Goal: Register for event/course

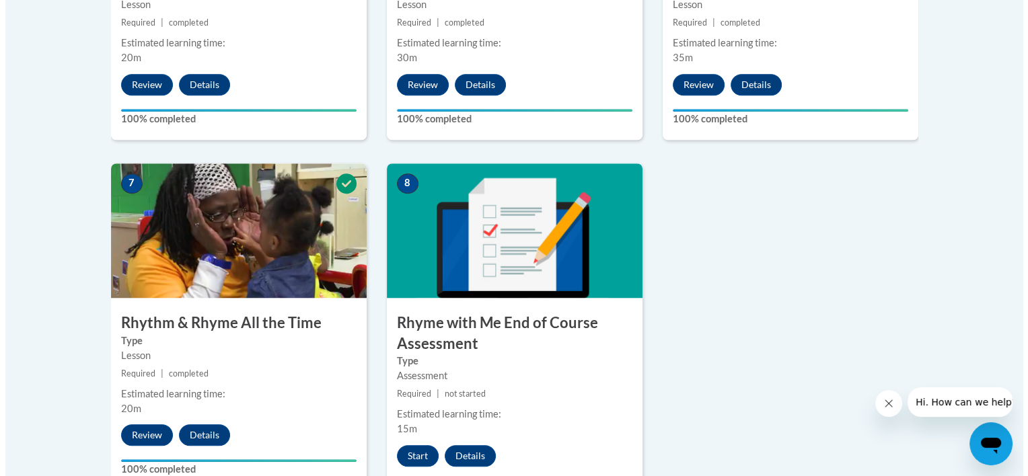
scroll to position [1048, 0]
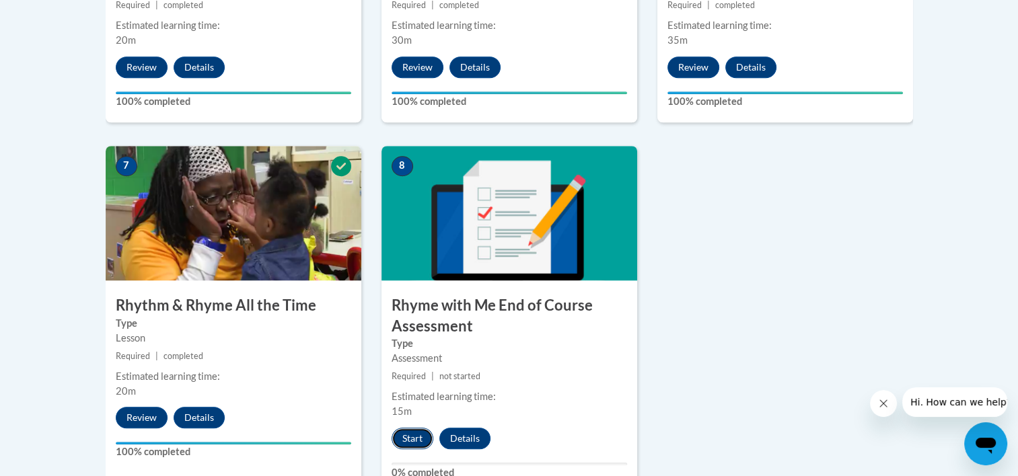
click at [412, 436] on button "Start" at bounding box center [412, 439] width 42 height 22
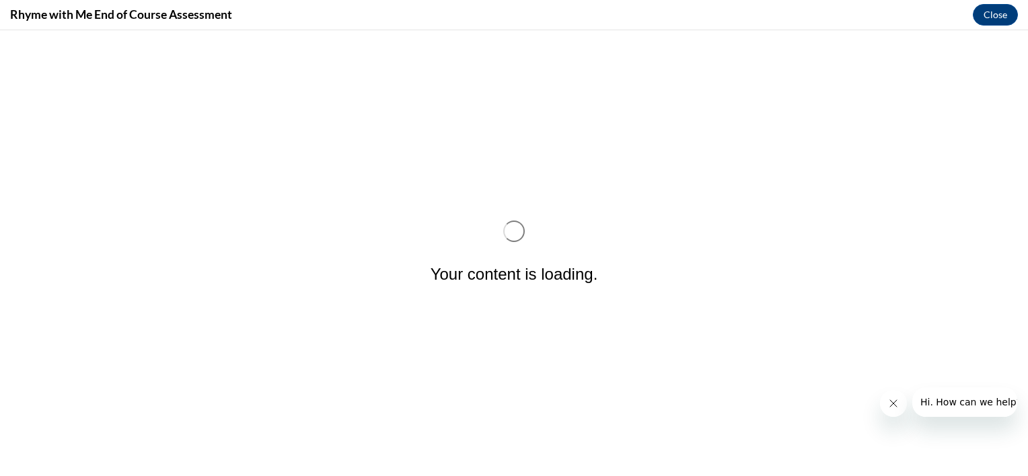
scroll to position [0, 0]
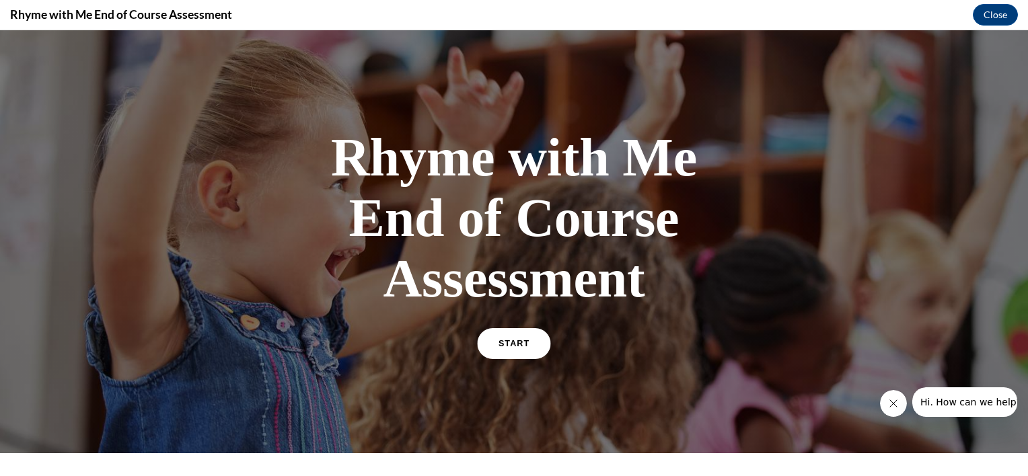
click at [523, 352] on link "START" at bounding box center [513, 343] width 73 height 31
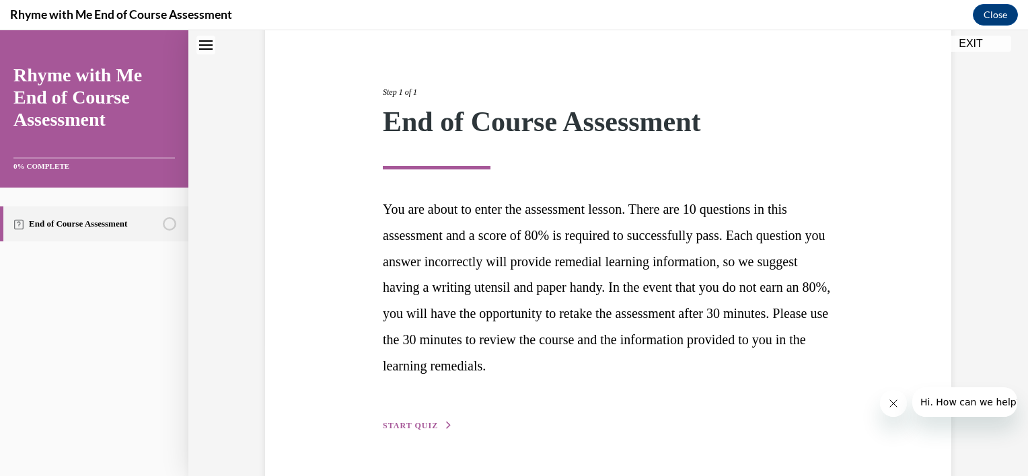
scroll to position [168, 0]
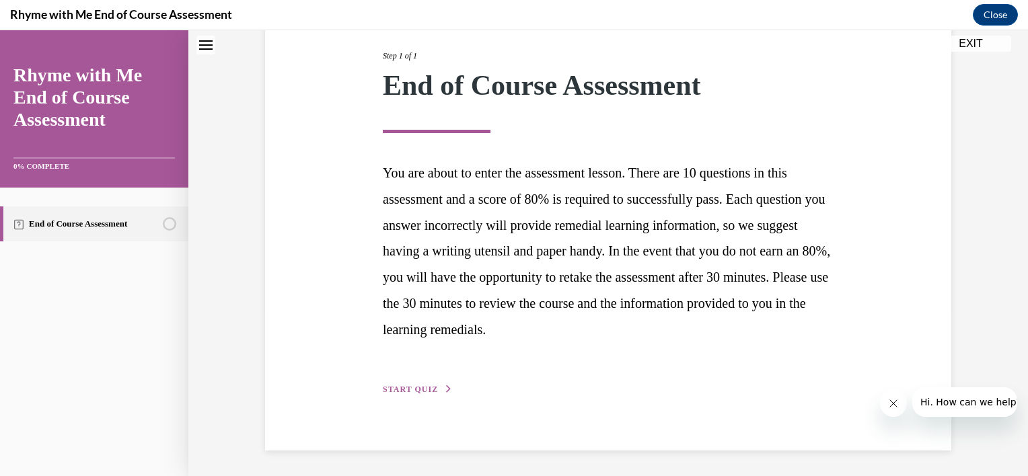
click at [392, 385] on span "START QUIZ" at bounding box center [410, 389] width 55 height 9
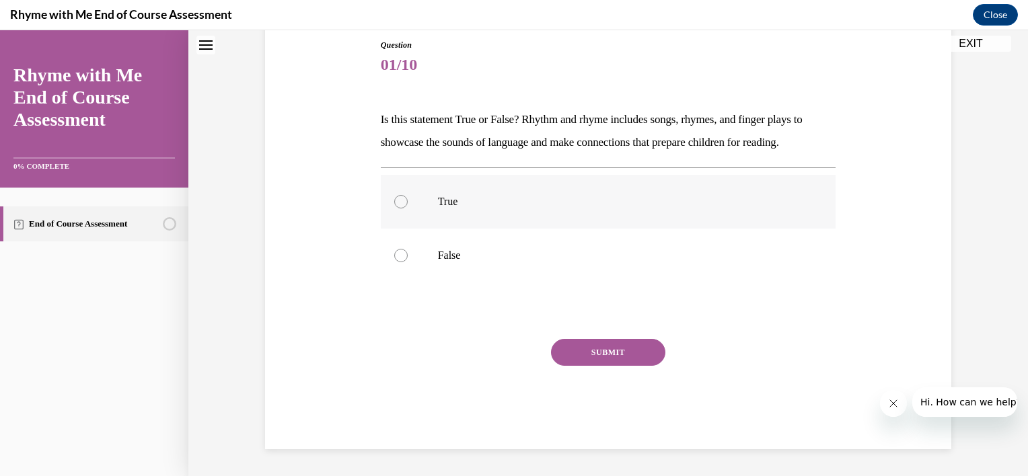
click at [461, 196] on p "True" at bounding box center [620, 201] width 365 height 13
click at [408, 196] on input "True" at bounding box center [400, 201] width 13 height 13
radio input "true"
click at [589, 358] on button "SUBMIT" at bounding box center [608, 352] width 114 height 27
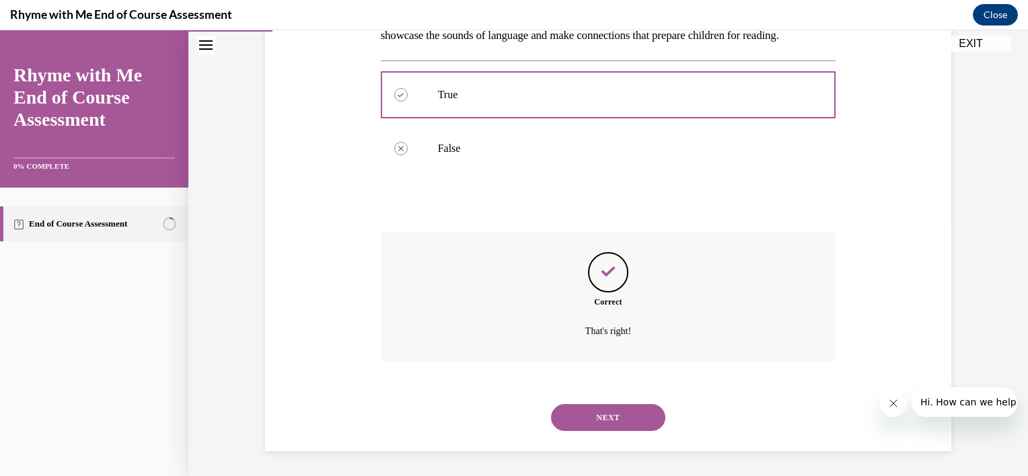
scroll to position [256, 0]
click at [615, 412] on button "NEXT" at bounding box center [608, 416] width 114 height 27
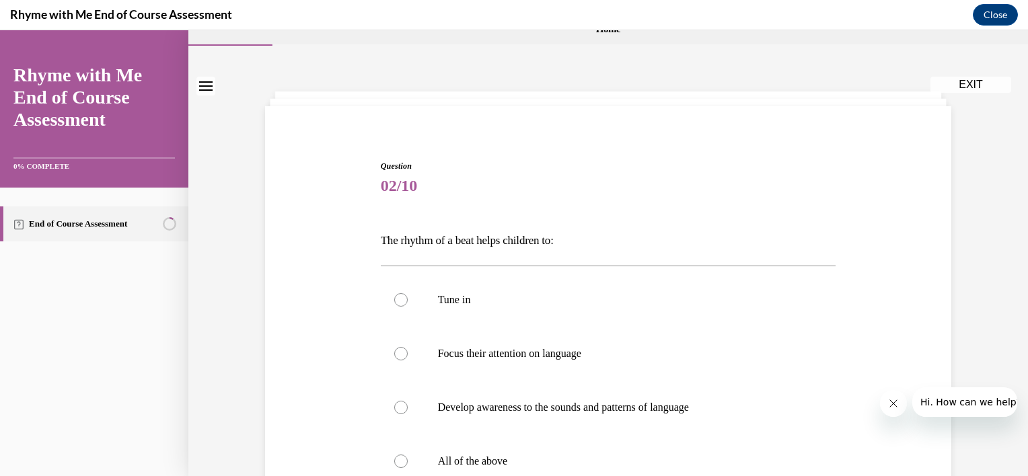
scroll to position [89, 0]
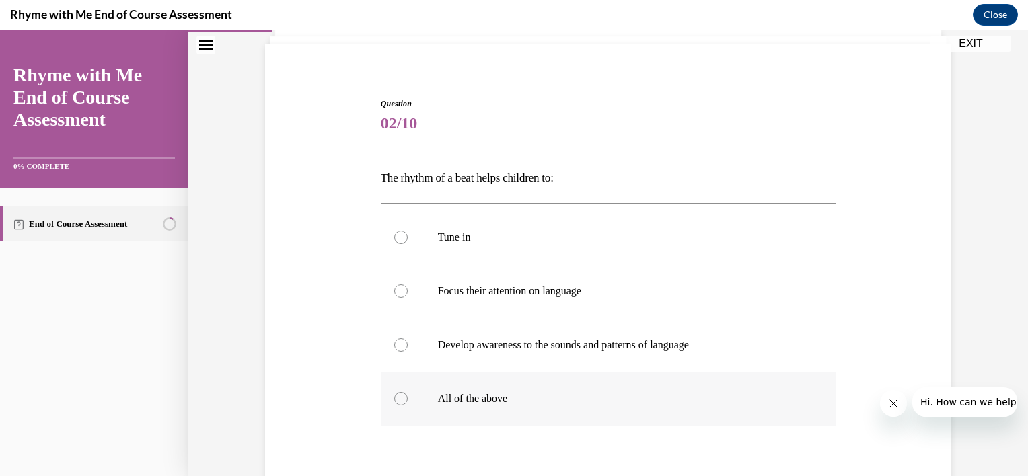
click at [394, 399] on div at bounding box center [400, 398] width 13 height 13
click at [394, 399] on input "All of the above" at bounding box center [400, 398] width 13 height 13
radio input "true"
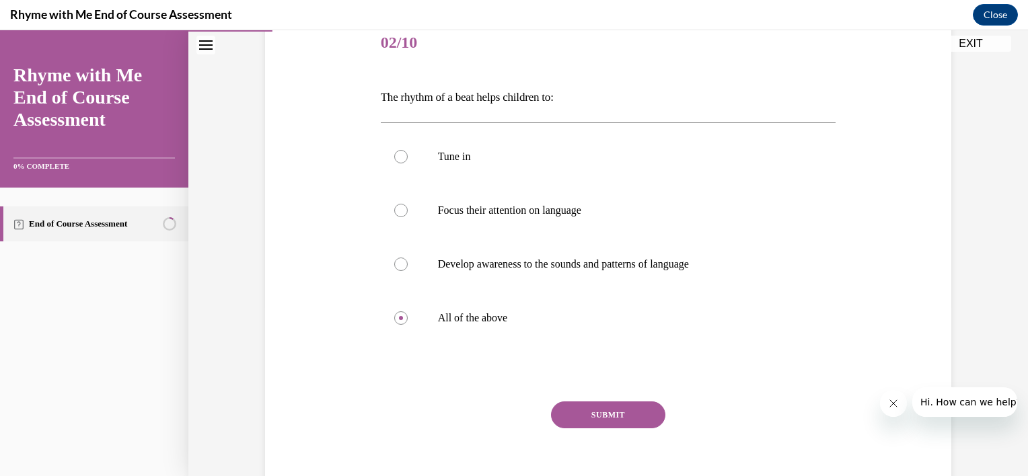
click at [646, 420] on button "SUBMIT" at bounding box center [608, 415] width 114 height 27
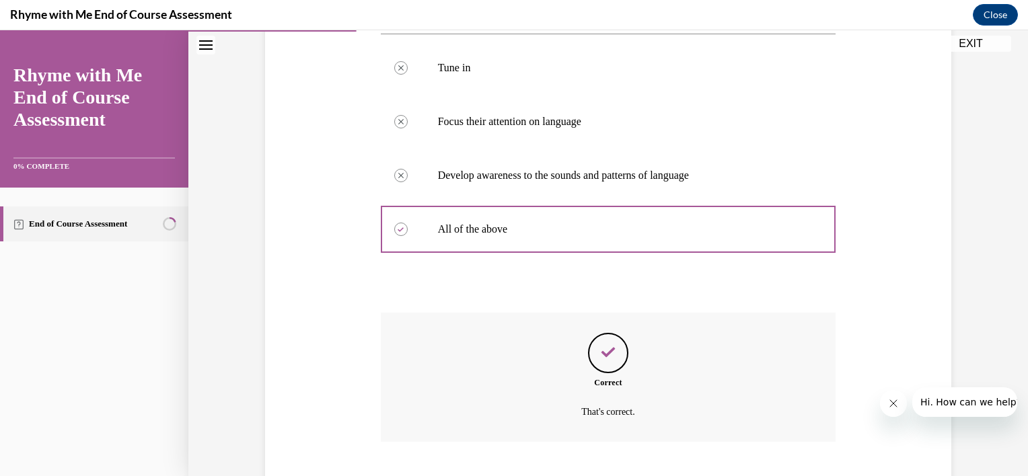
scroll to position [341, 0]
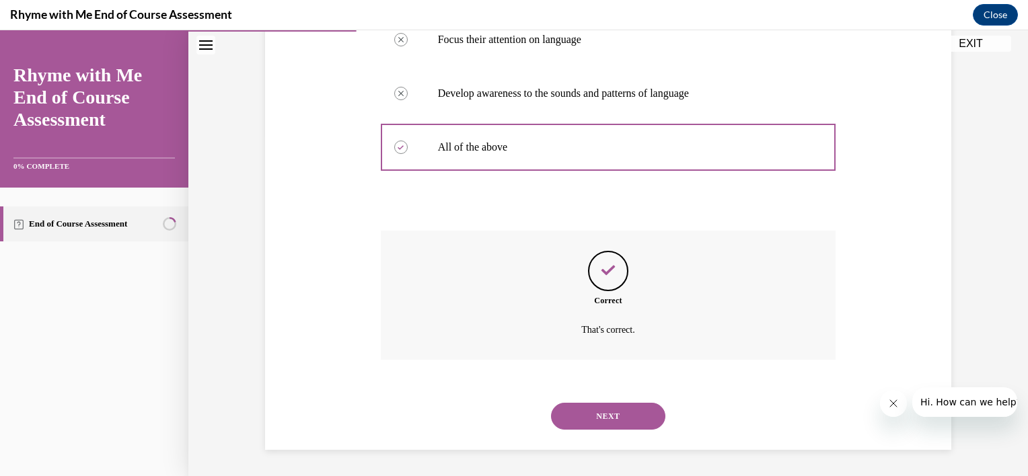
click at [618, 414] on button "NEXT" at bounding box center [608, 416] width 114 height 27
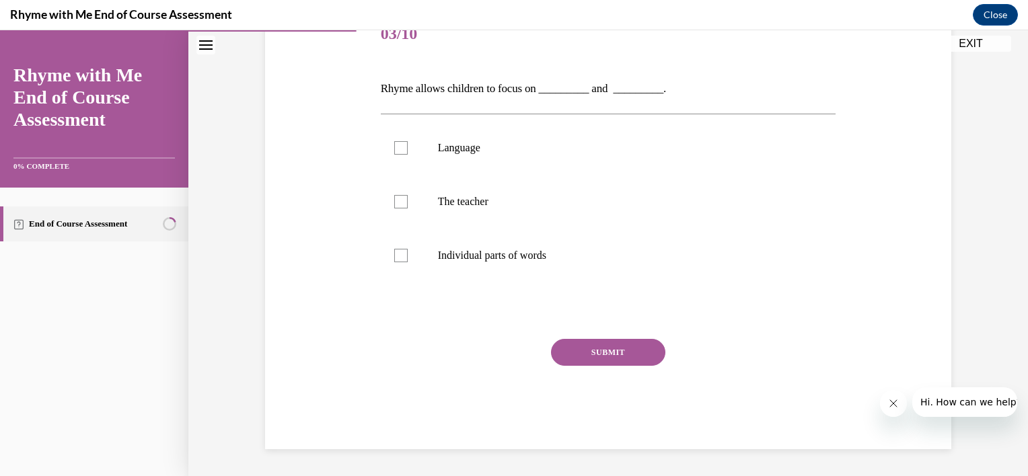
scroll to position [149, 0]
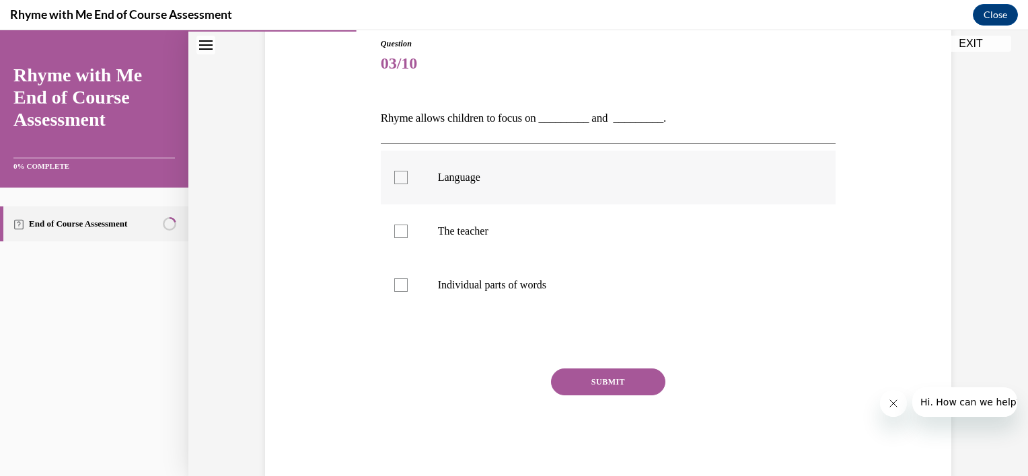
click at [465, 175] on p "Language" at bounding box center [620, 177] width 365 height 13
click at [408, 175] on input "Language" at bounding box center [400, 177] width 13 height 13
checkbox input "true"
click at [463, 291] on p "Individual parts of words" at bounding box center [620, 284] width 365 height 13
click at [408, 291] on input "Individual parts of words" at bounding box center [400, 284] width 13 height 13
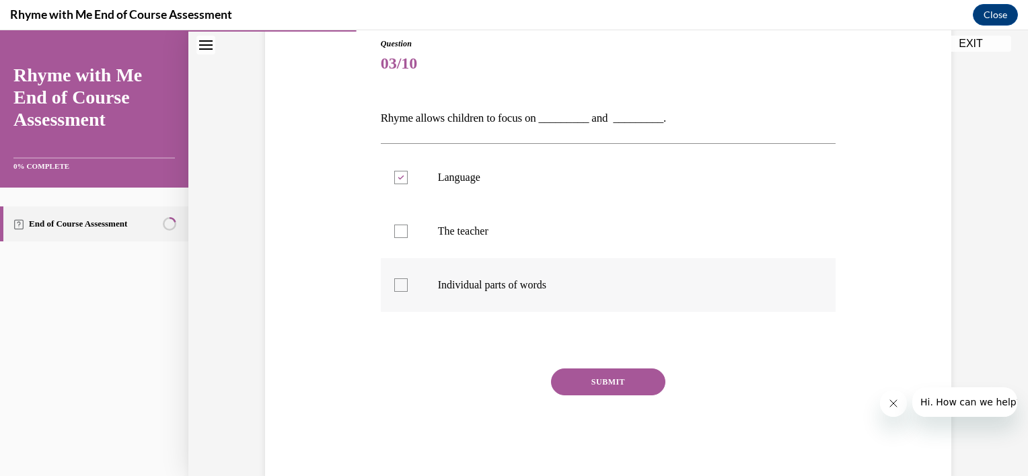
checkbox input "true"
click at [578, 382] on button "SUBMIT" at bounding box center [608, 382] width 114 height 27
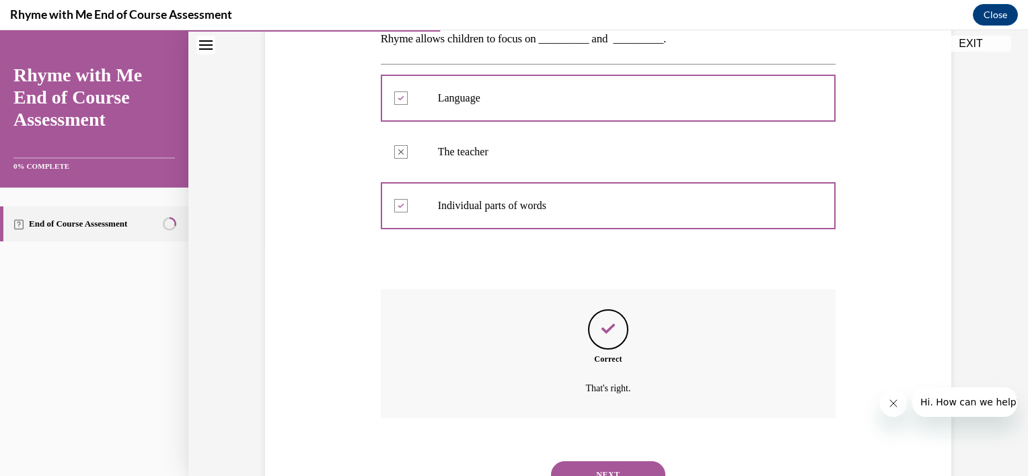
scroll to position [287, 0]
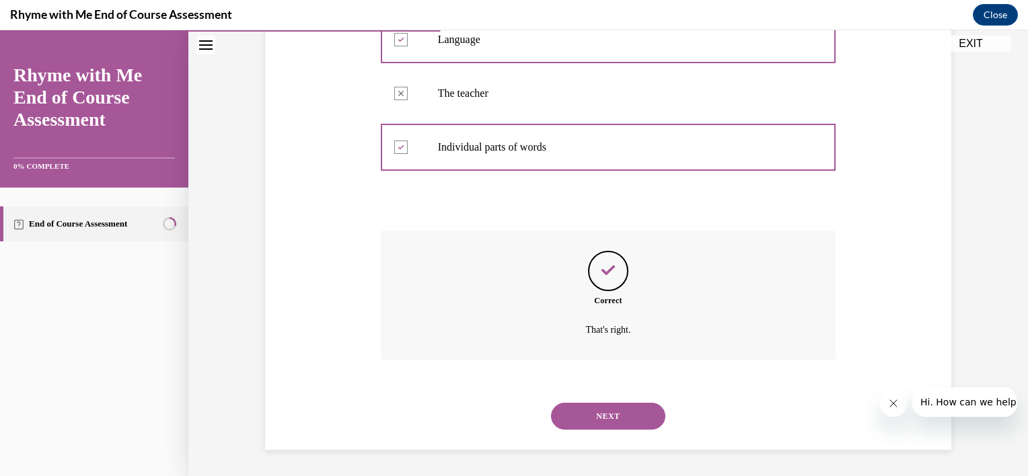
click at [597, 422] on button "NEXT" at bounding box center [608, 416] width 114 height 27
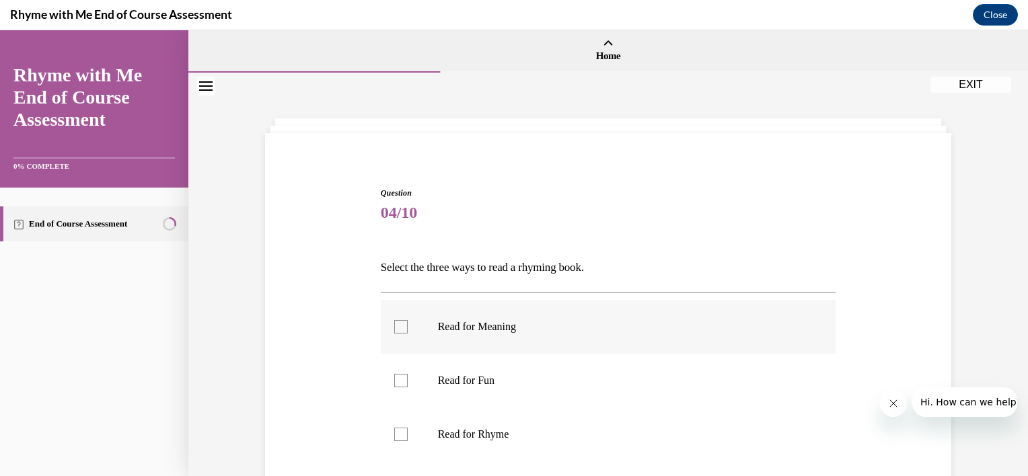
click at [492, 326] on p "Read for Meaning" at bounding box center [620, 326] width 365 height 13
click at [408, 326] on input "Read for Meaning" at bounding box center [400, 326] width 13 height 13
checkbox input "true"
click at [482, 432] on p "Read for Rhyme" at bounding box center [620, 434] width 365 height 13
click at [408, 432] on input "Read for Rhyme" at bounding box center [400, 434] width 13 height 13
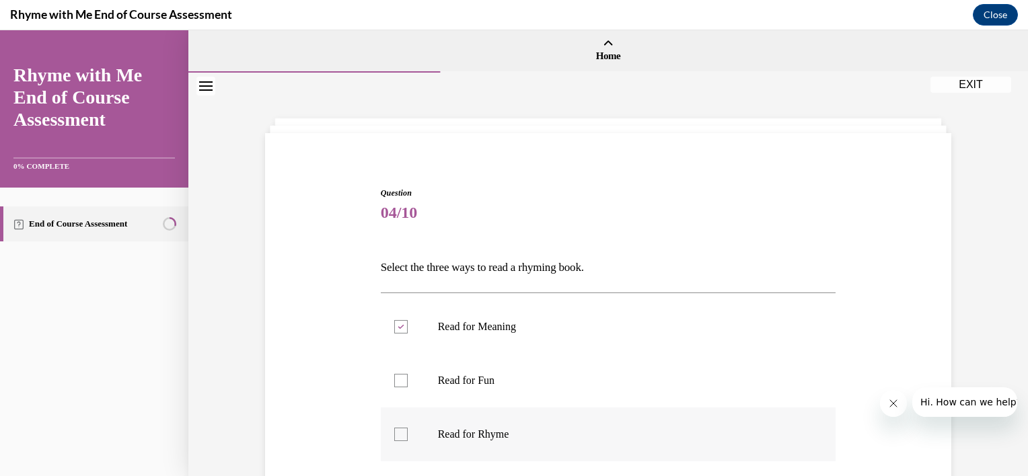
checkbox input "true"
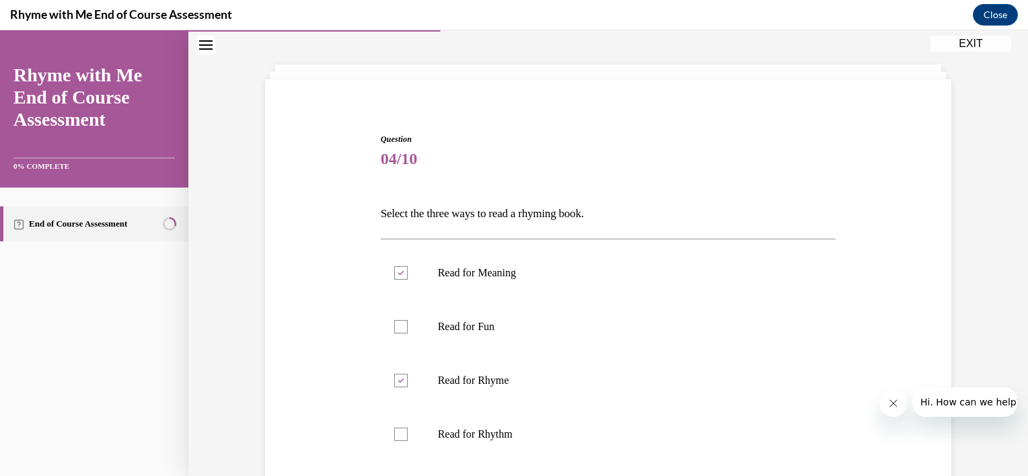
scroll to position [81, 0]
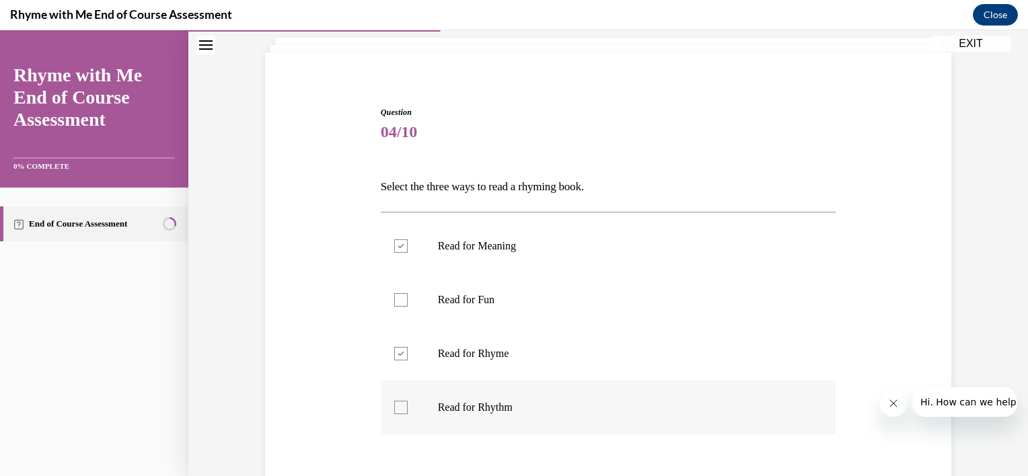
click at [463, 402] on p "Read for Rhythm" at bounding box center [620, 407] width 365 height 13
click at [408, 402] on input "Read for Rhythm" at bounding box center [400, 407] width 13 height 13
checkbox input "true"
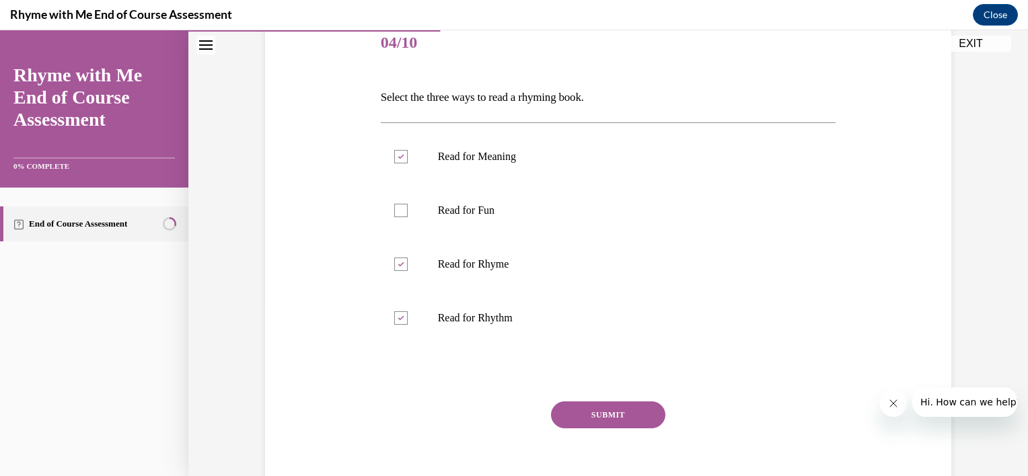
click at [627, 414] on button "SUBMIT" at bounding box center [608, 415] width 114 height 27
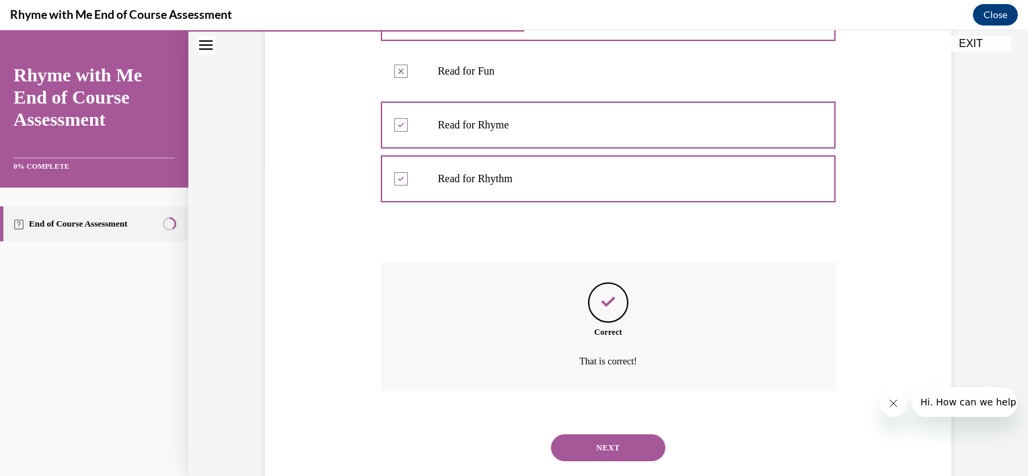
scroll to position [341, 0]
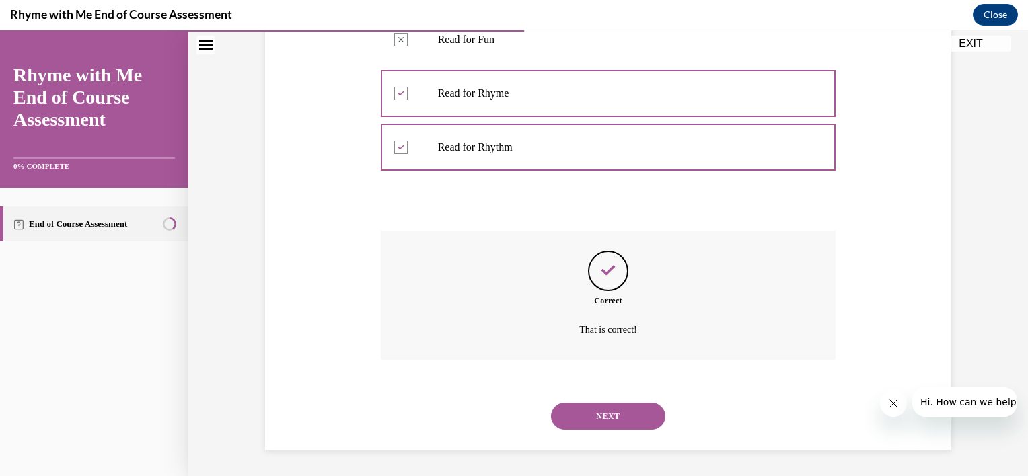
click at [621, 408] on button "NEXT" at bounding box center [608, 416] width 114 height 27
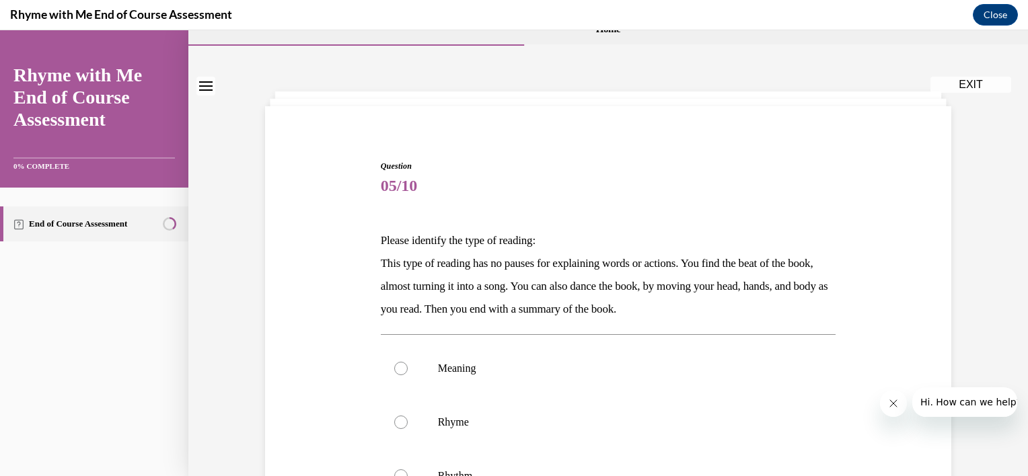
scroll to position [98, 0]
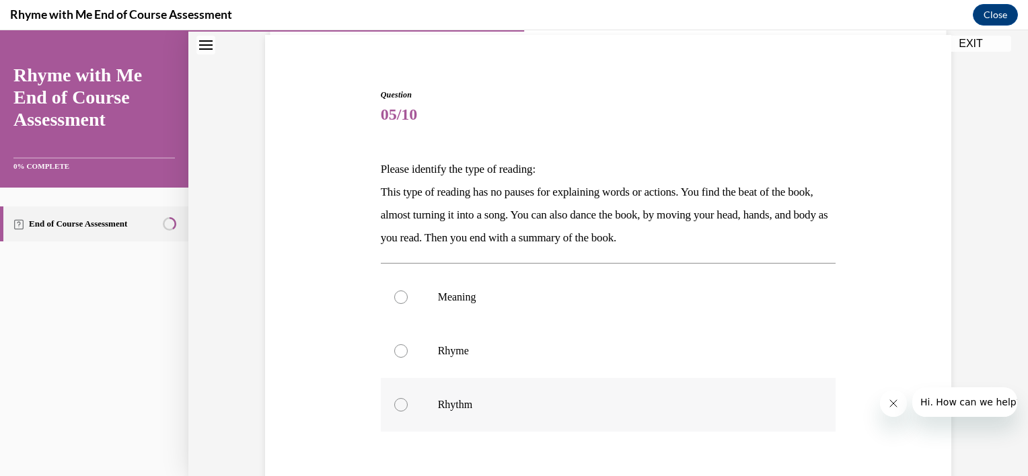
click at [406, 399] on label "Rhythm" at bounding box center [608, 405] width 455 height 54
click at [406, 399] on input "Rhythm" at bounding box center [400, 404] width 13 height 13
radio input "true"
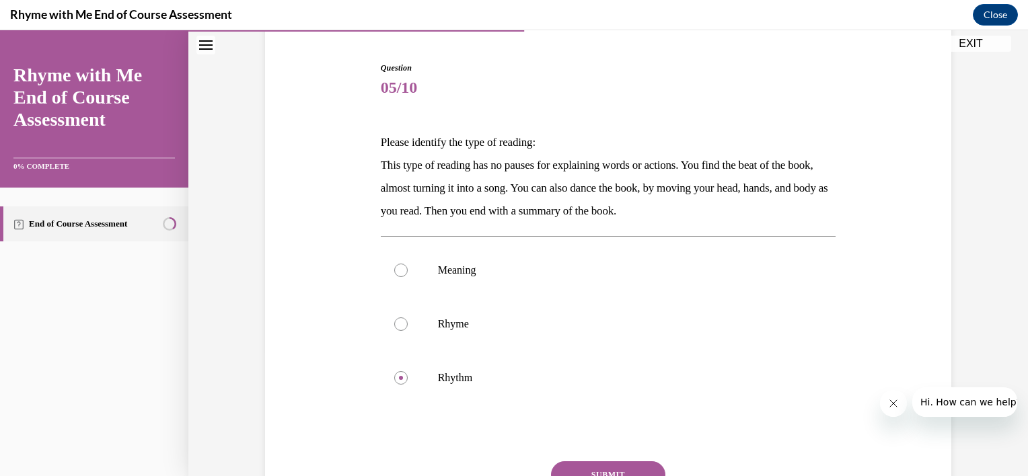
scroll to position [196, 0]
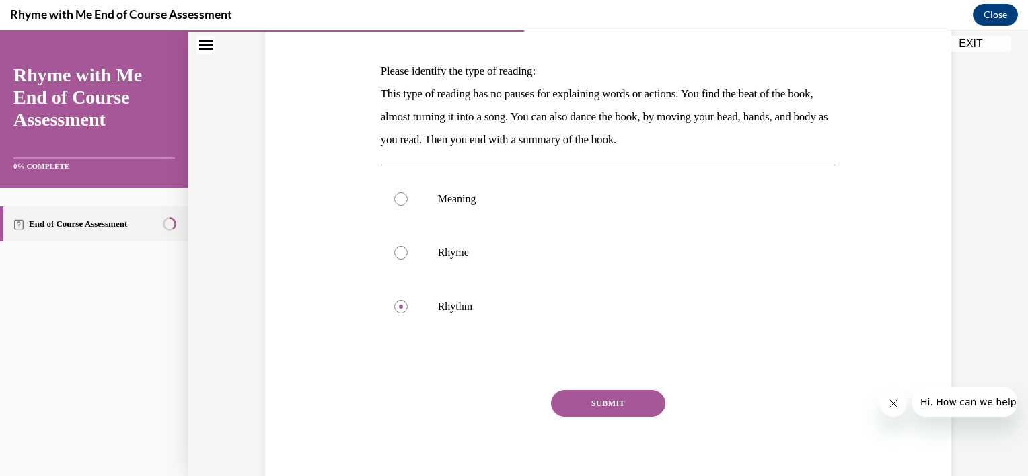
click at [640, 404] on button "SUBMIT" at bounding box center [608, 403] width 114 height 27
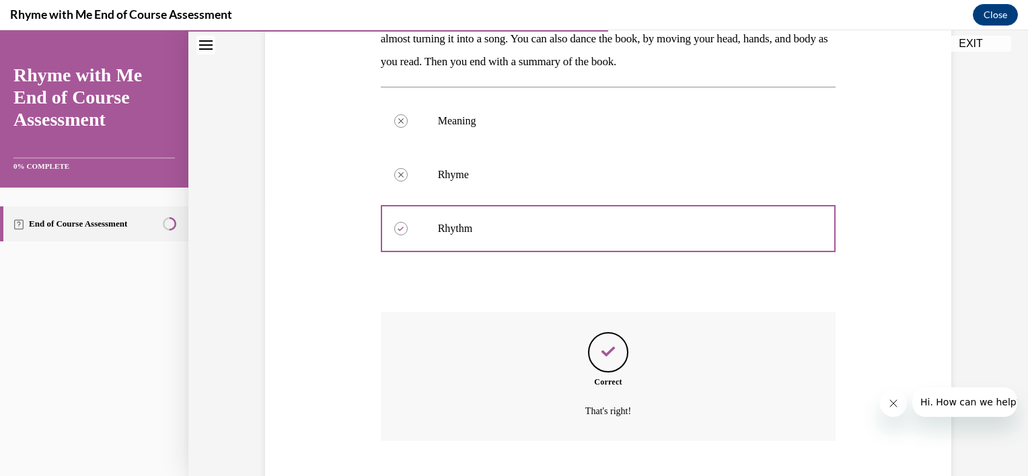
scroll to position [356, 0]
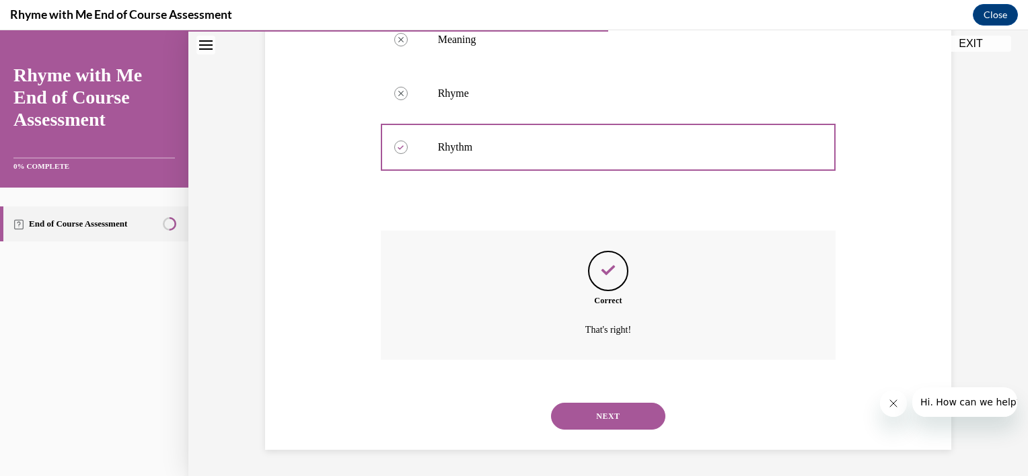
click at [605, 419] on button "NEXT" at bounding box center [608, 416] width 114 height 27
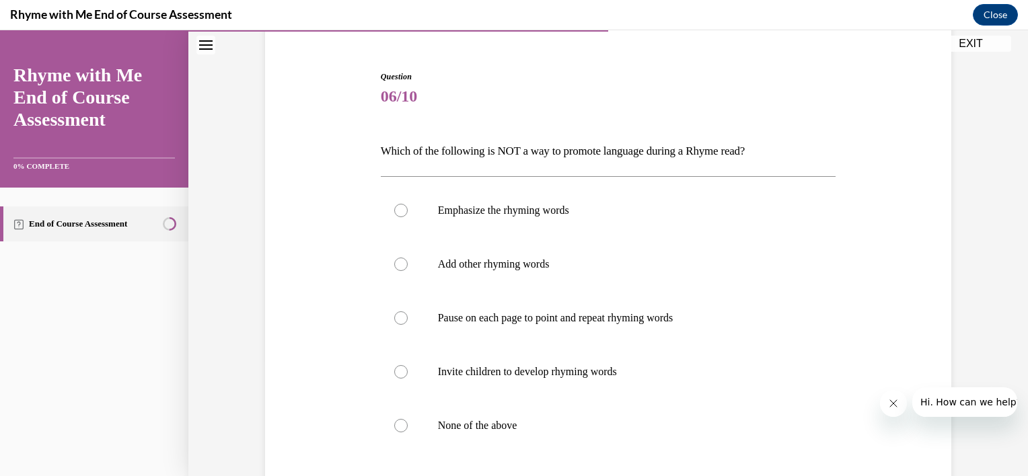
scroll to position [125, 0]
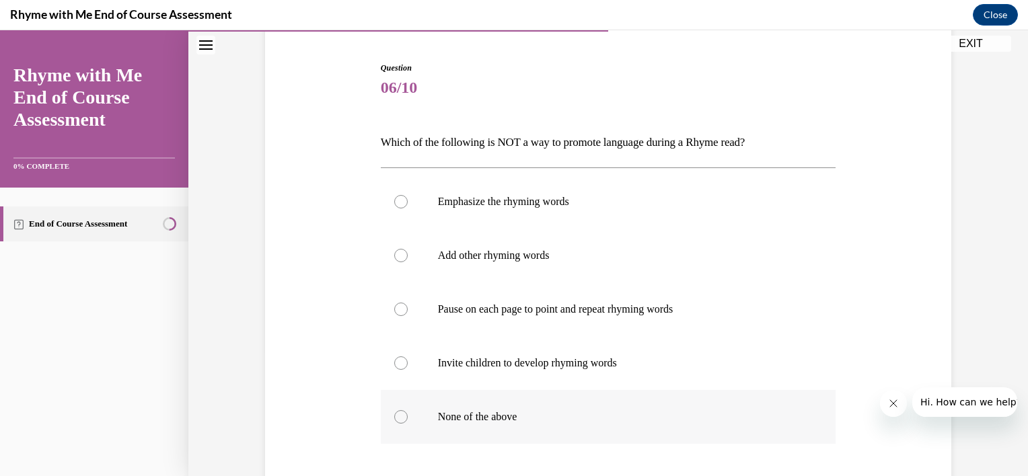
click at [636, 419] on p "None of the above" at bounding box center [620, 416] width 365 height 13
click at [408, 419] on input "None of the above" at bounding box center [400, 416] width 13 height 13
radio input "true"
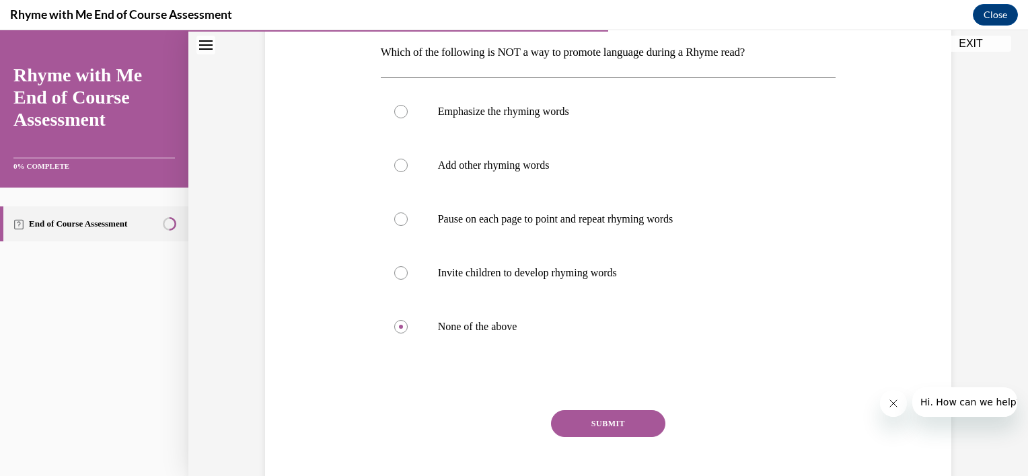
scroll to position [223, 0]
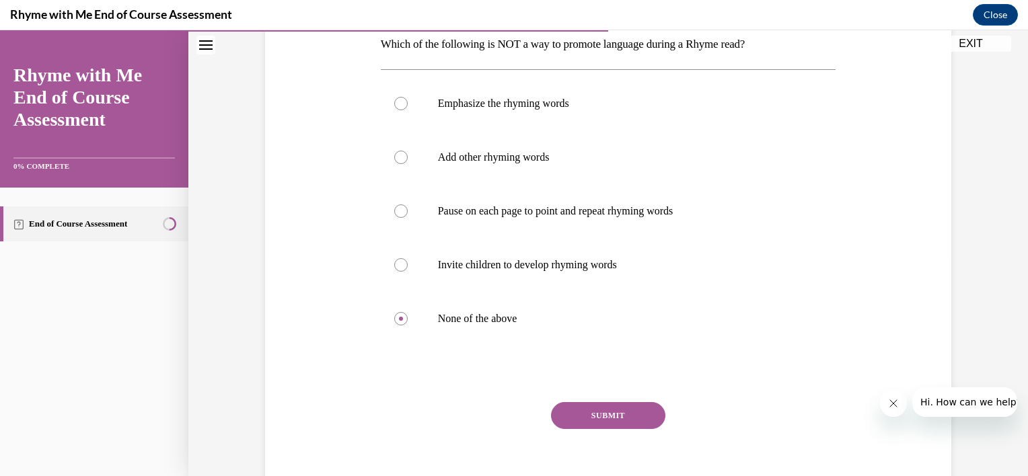
click at [615, 404] on button "SUBMIT" at bounding box center [608, 415] width 114 height 27
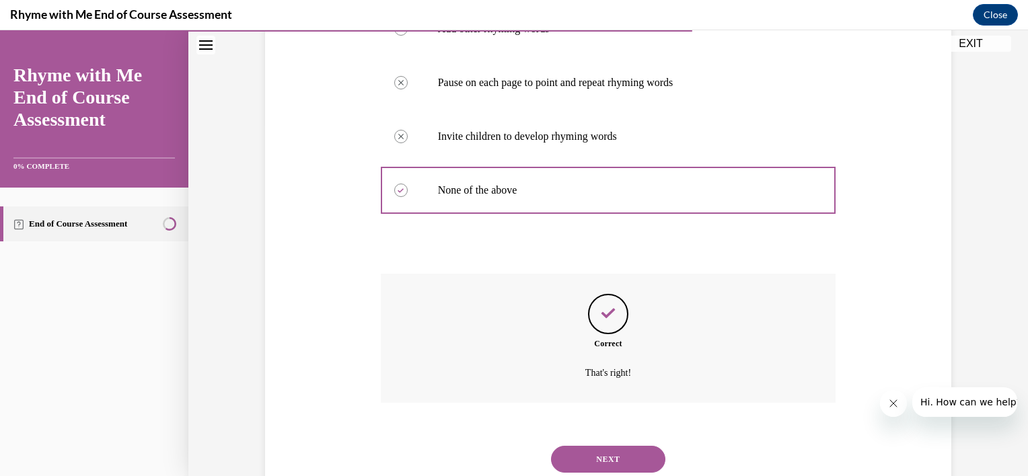
scroll to position [395, 0]
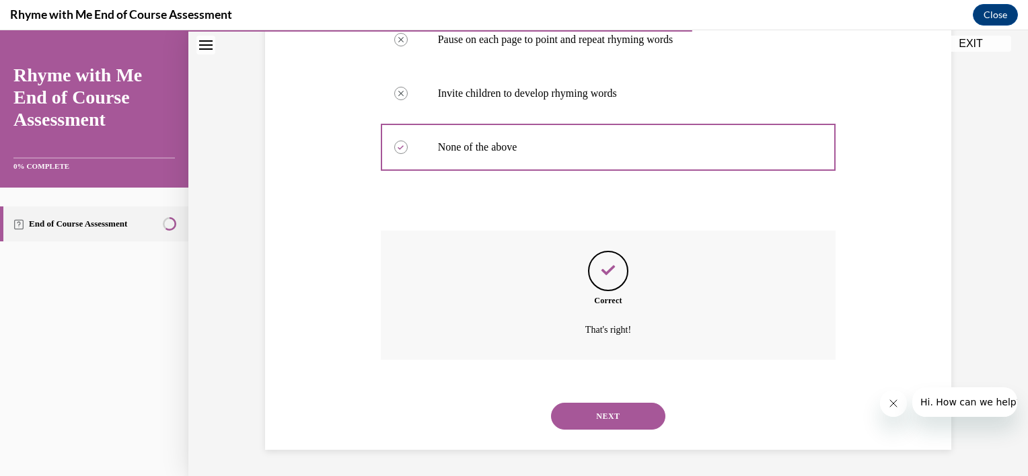
click at [613, 420] on button "NEXT" at bounding box center [608, 416] width 114 height 27
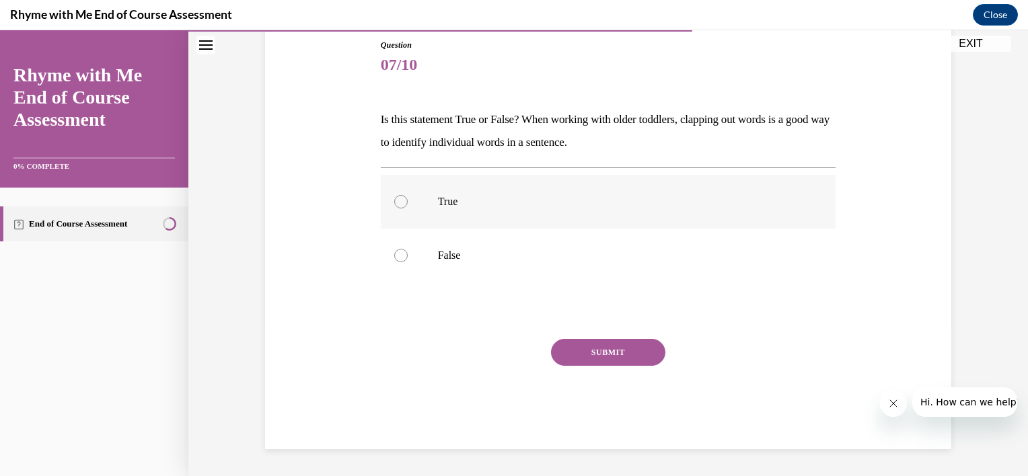
click at [488, 196] on p "True" at bounding box center [620, 201] width 365 height 13
click at [408, 196] on input "True" at bounding box center [400, 201] width 13 height 13
radio input "true"
click at [553, 352] on button "SUBMIT" at bounding box center [608, 352] width 114 height 27
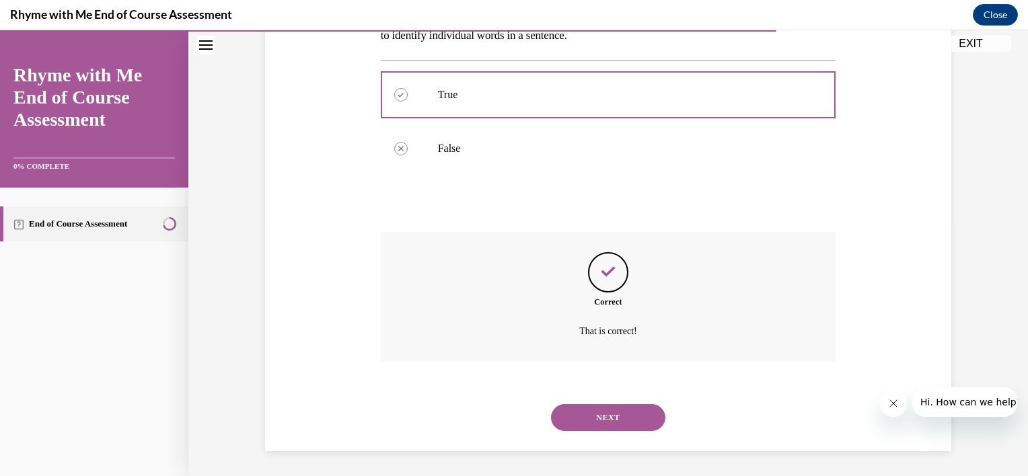
scroll to position [256, 0]
click at [602, 417] on button "NEXT" at bounding box center [608, 416] width 114 height 27
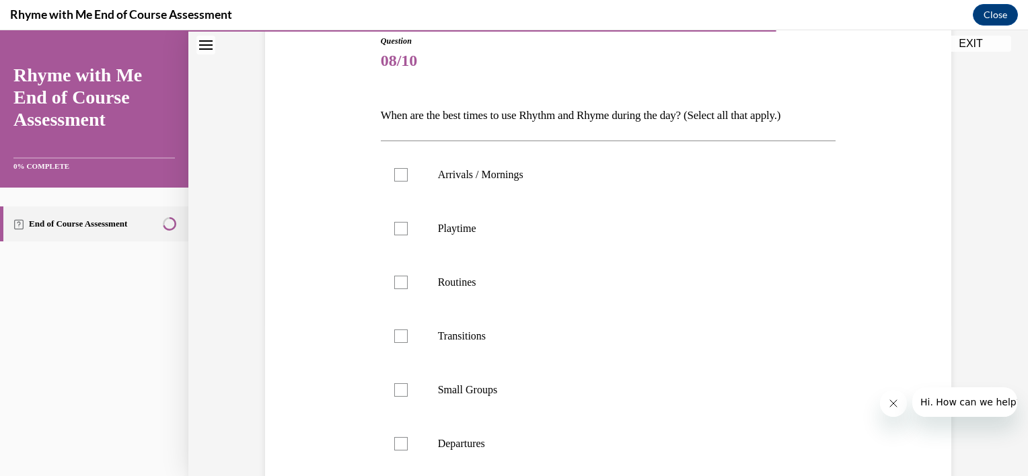
scroll to position [169, 0]
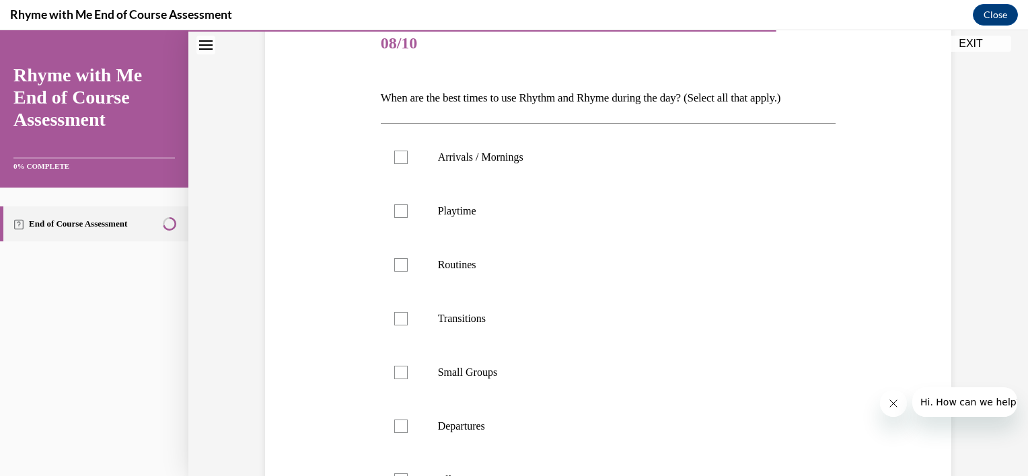
click at [1016, 471] on div "Question 08/10 When are the best times to use Rhythm and Rhyme during the day? …" at bounding box center [607, 302] width 839 height 798
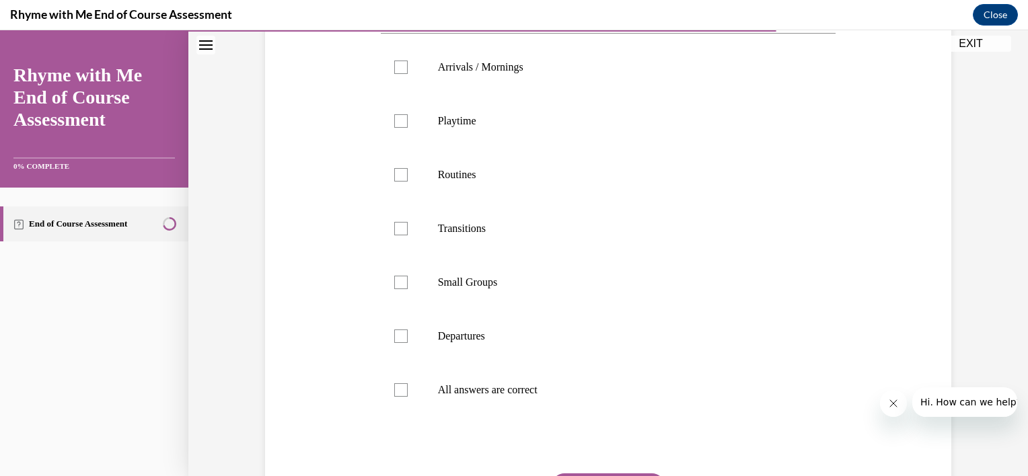
scroll to position [277, 0]
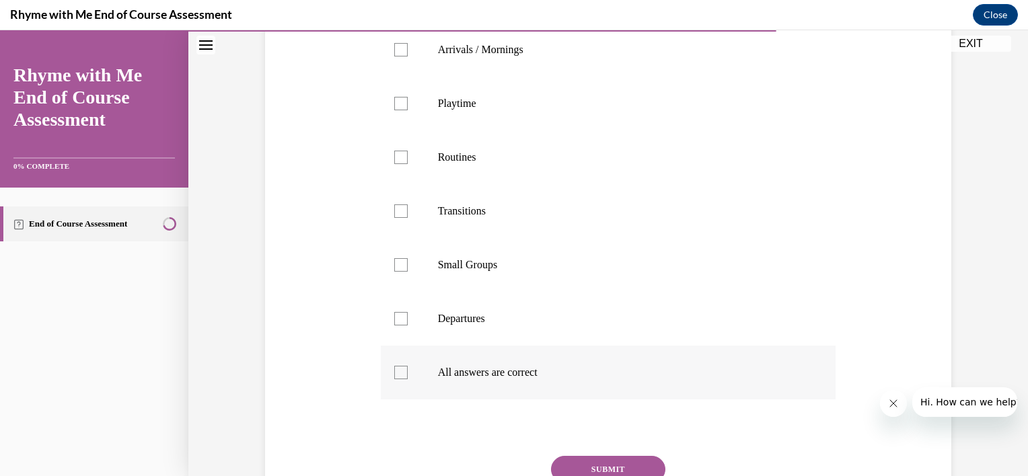
click at [404, 373] on label "All answers are correct" at bounding box center [608, 373] width 455 height 54
click at [404, 373] on input "All answers are correct" at bounding box center [400, 372] width 13 height 13
checkbox input "true"
click at [603, 465] on button "SUBMIT" at bounding box center [608, 469] width 114 height 27
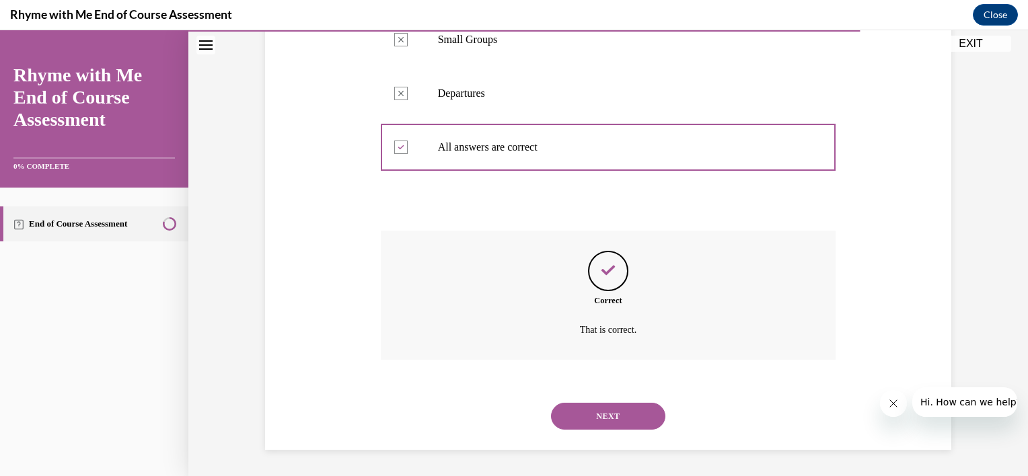
click at [582, 407] on button "NEXT" at bounding box center [608, 416] width 114 height 27
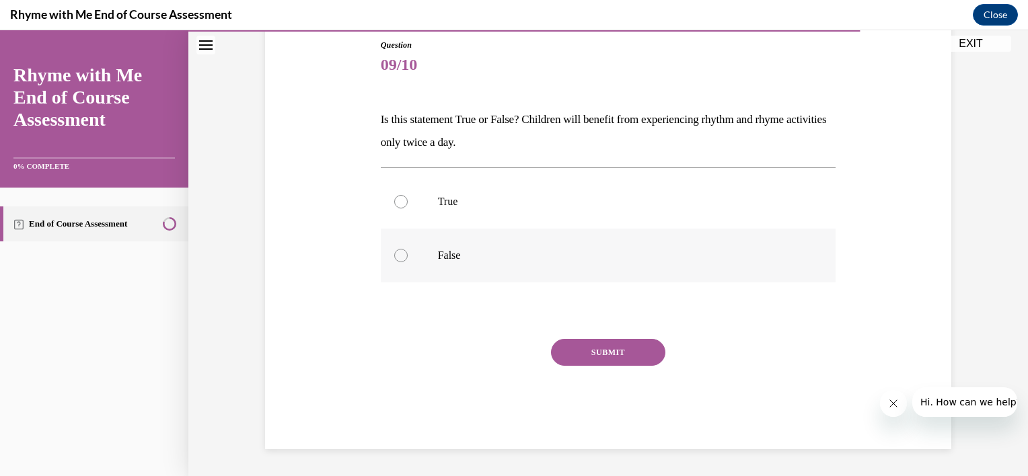
click at [402, 247] on label "False" at bounding box center [608, 256] width 455 height 54
click at [402, 249] on input "False" at bounding box center [400, 255] width 13 height 13
radio input "true"
click at [572, 354] on button "SUBMIT" at bounding box center [608, 352] width 114 height 27
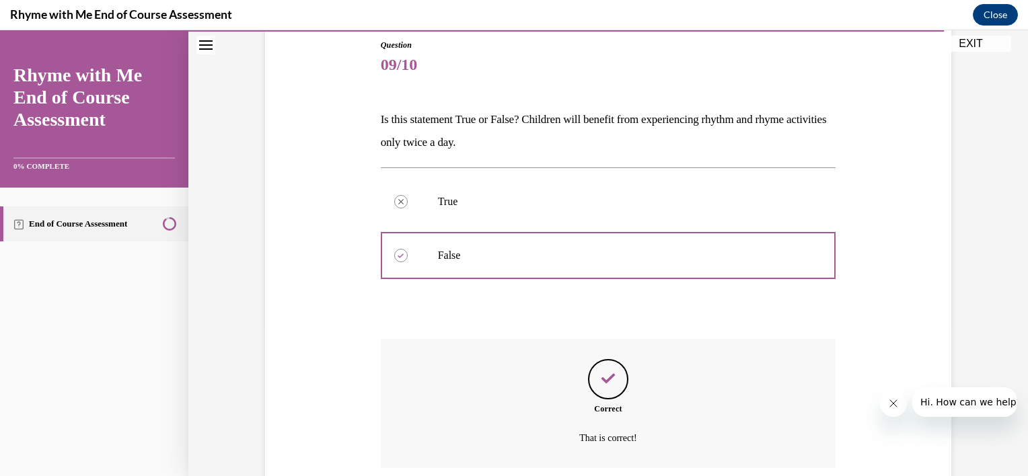
scroll to position [256, 0]
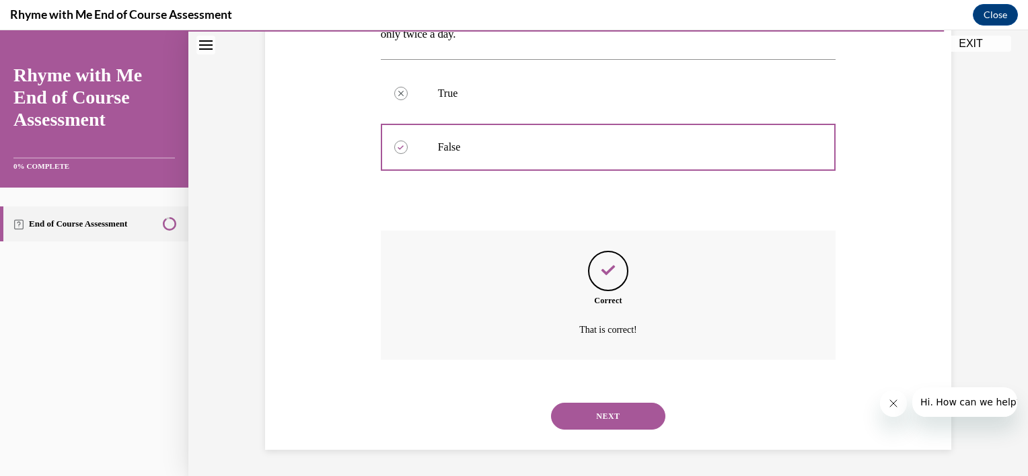
click at [594, 422] on button "NEXT" at bounding box center [608, 416] width 114 height 27
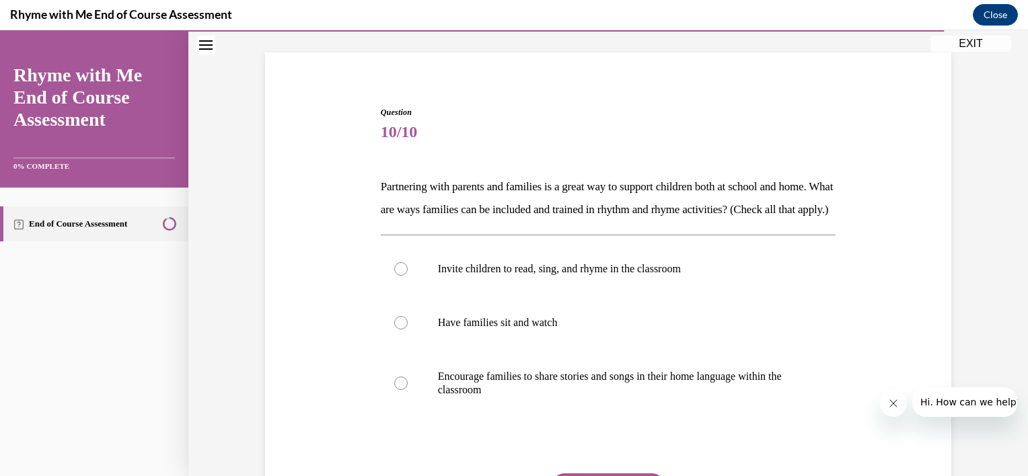
scroll to position [108, 0]
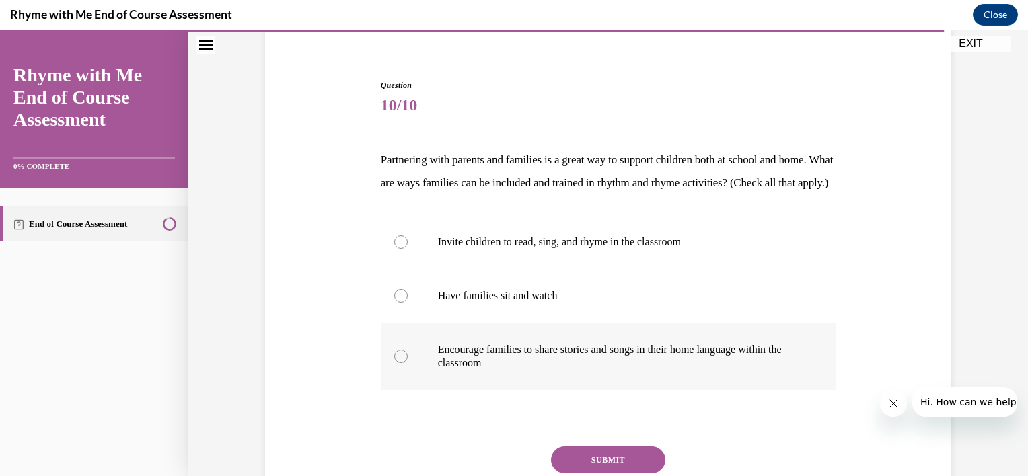
click at [485, 365] on label "Encourage families to share stories and songs in their home language within the…" at bounding box center [608, 356] width 455 height 67
click at [408, 363] on input "Encourage families to share stories and songs in their home language within the…" at bounding box center [400, 356] width 13 height 13
radio input "true"
click at [613, 471] on button "SUBMIT" at bounding box center [608, 460] width 114 height 27
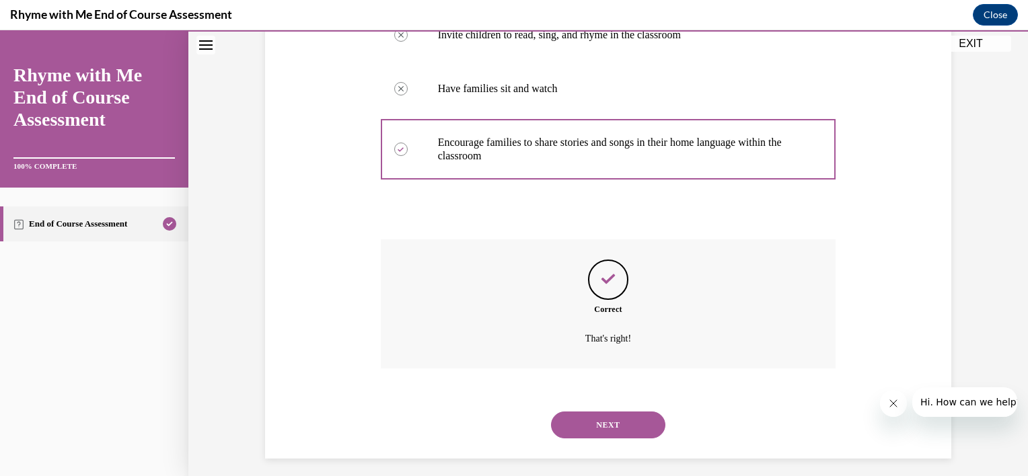
scroll to position [346, 0]
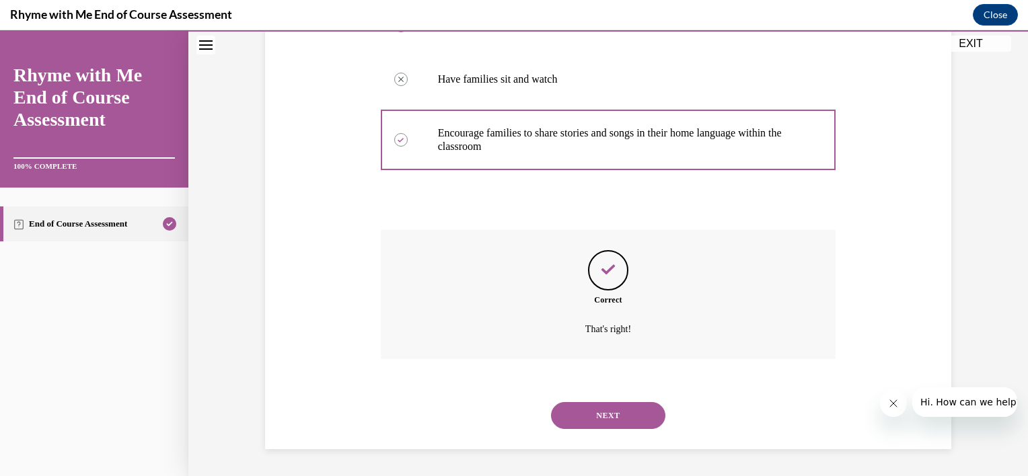
click at [584, 422] on button "NEXT" at bounding box center [608, 415] width 114 height 27
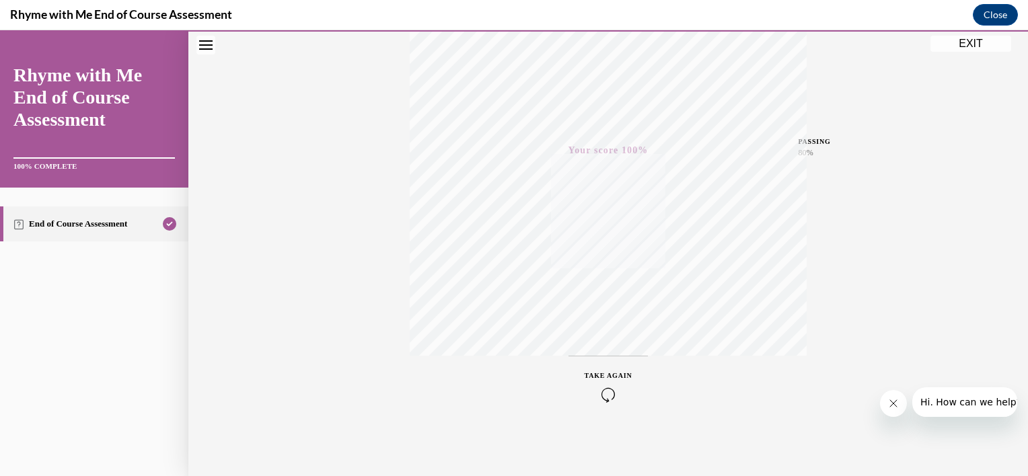
scroll to position [0, 0]
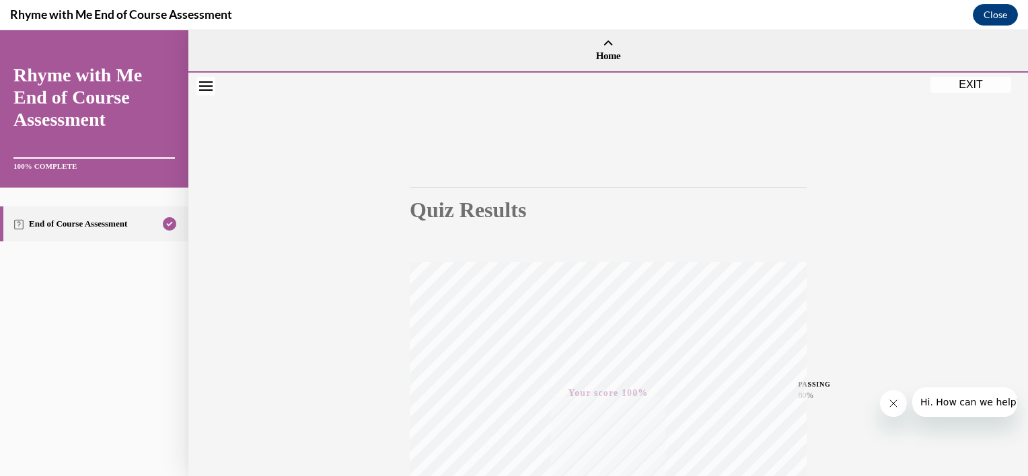
click at [968, 85] on button "EXIT" at bounding box center [970, 85] width 81 height 16
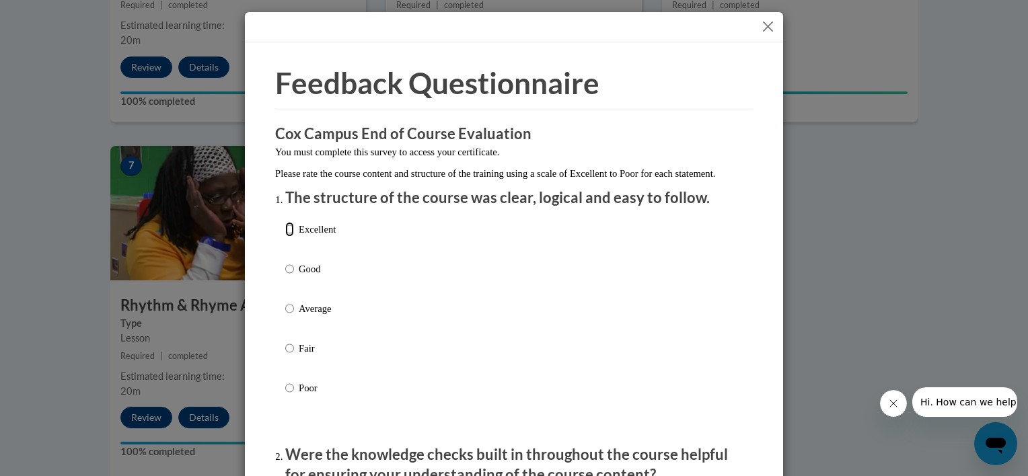
click at [285, 237] on input "Excellent" at bounding box center [289, 229] width 9 height 15
radio input "true"
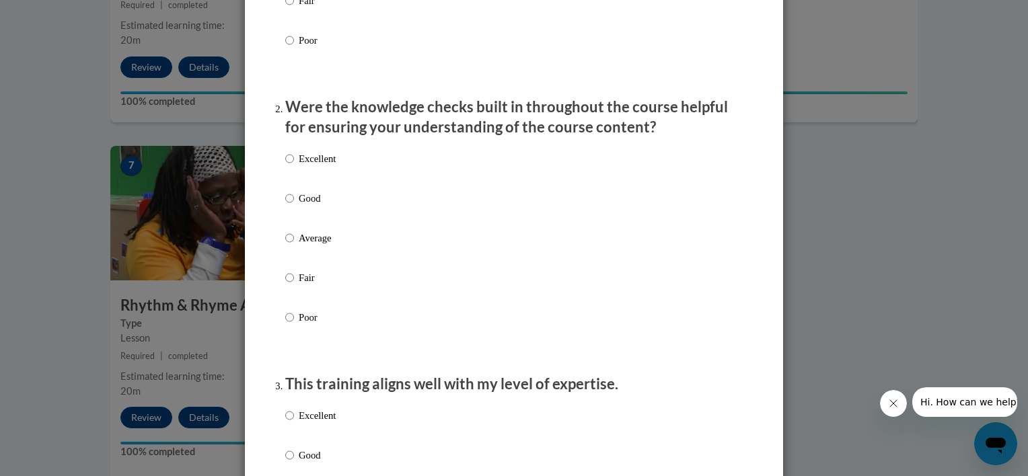
scroll to position [350, 0]
click at [332, 164] on p "Excellent" at bounding box center [317, 156] width 37 height 15
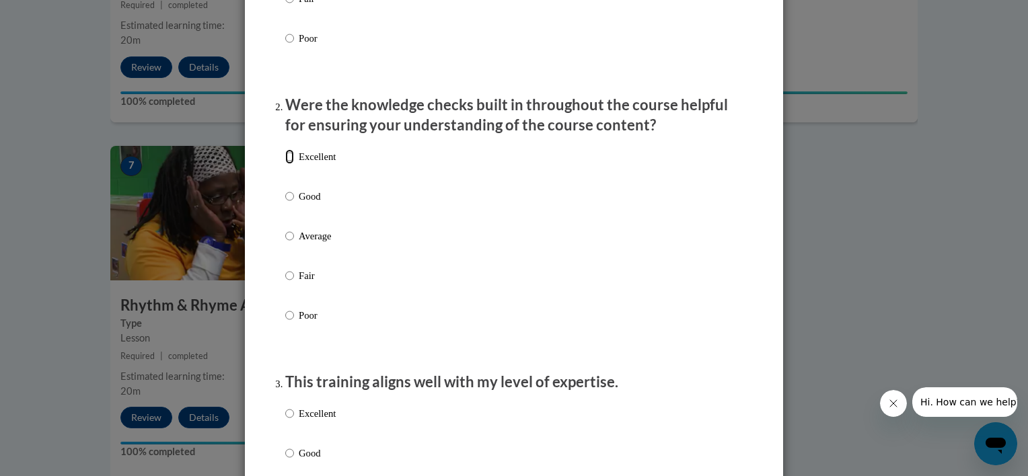
click at [294, 164] on input "Excellent" at bounding box center [289, 156] width 9 height 15
radio input "true"
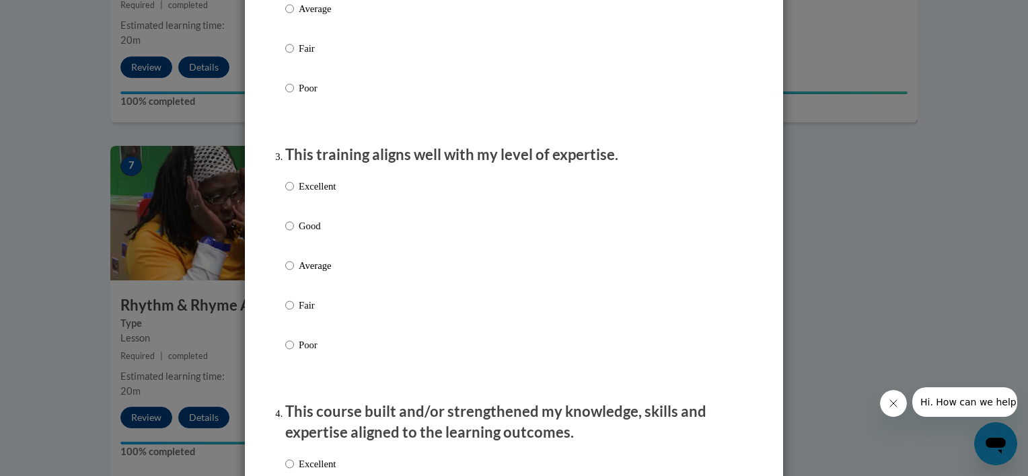
scroll to position [580, 0]
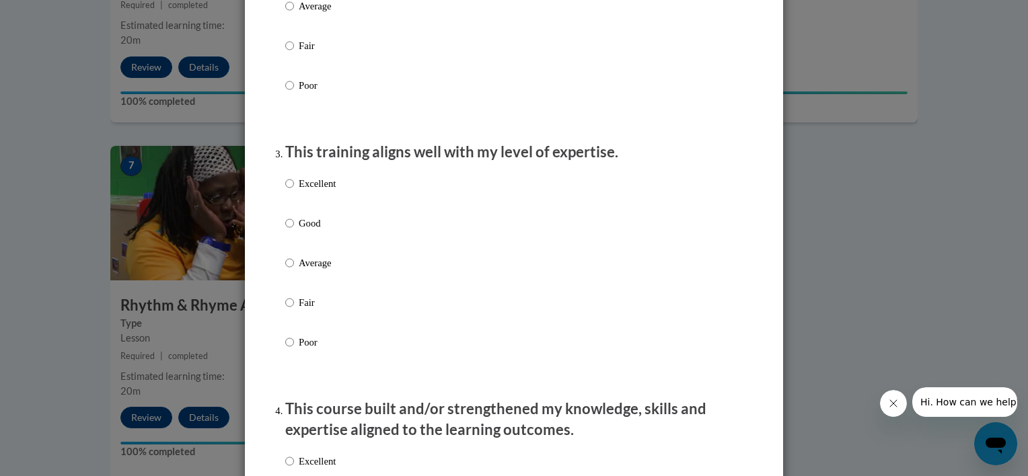
click at [342, 208] on div "Excellent Good Average Fair Poor" at bounding box center [513, 278] width 457 height 219
click at [299, 191] on p "Excellent" at bounding box center [317, 183] width 37 height 15
click at [294, 191] on input "Excellent" at bounding box center [289, 183] width 9 height 15
radio input "true"
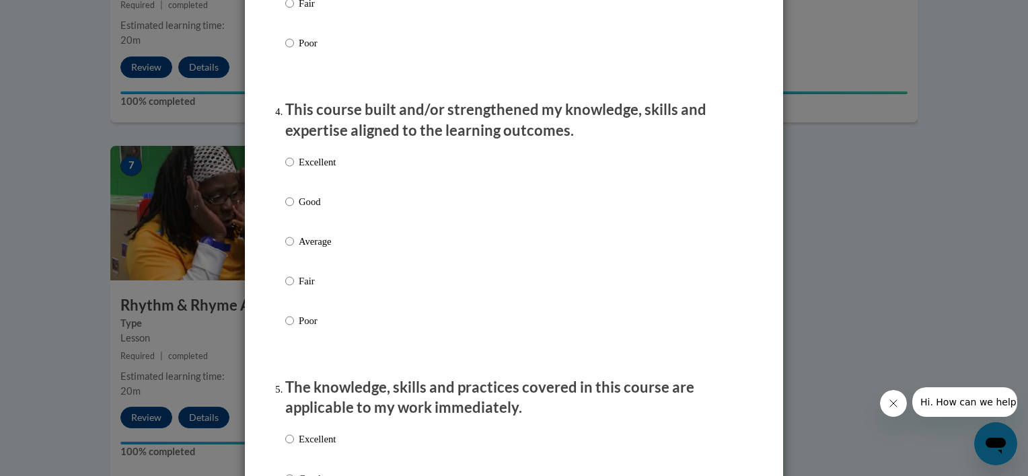
scroll to position [889, 0]
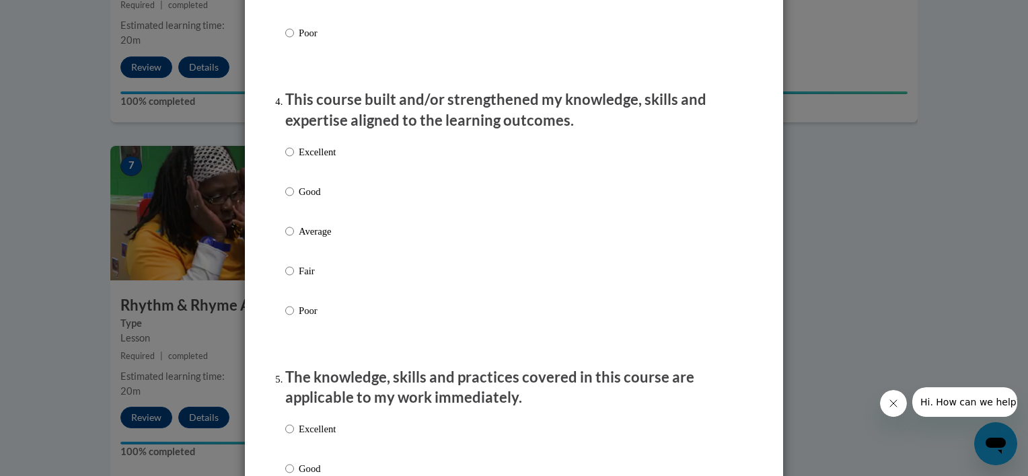
click at [307, 174] on label "Excellent" at bounding box center [310, 163] width 50 height 36
click at [294, 159] on input "Excellent" at bounding box center [289, 152] width 9 height 15
radio input "true"
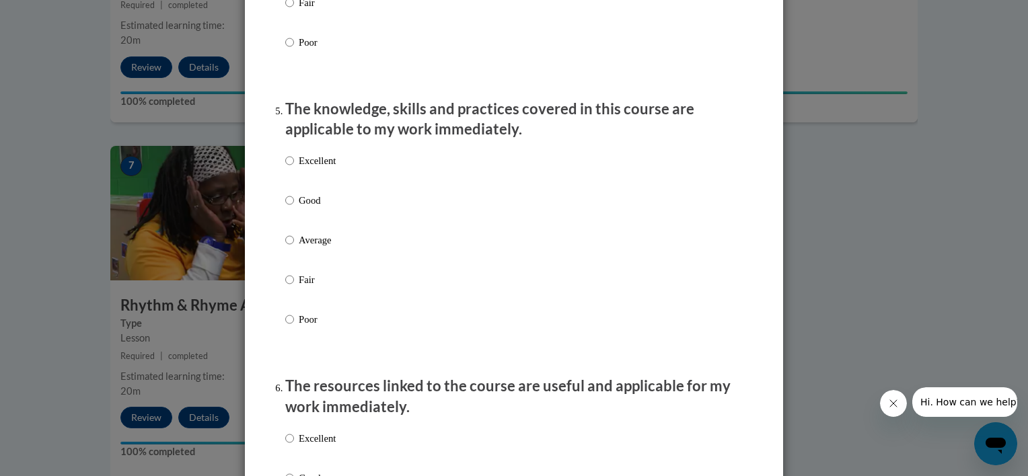
click at [318, 168] on p "Excellent" at bounding box center [317, 160] width 37 height 15
click at [294, 168] on input "Excellent" at bounding box center [289, 160] width 9 height 15
radio input "true"
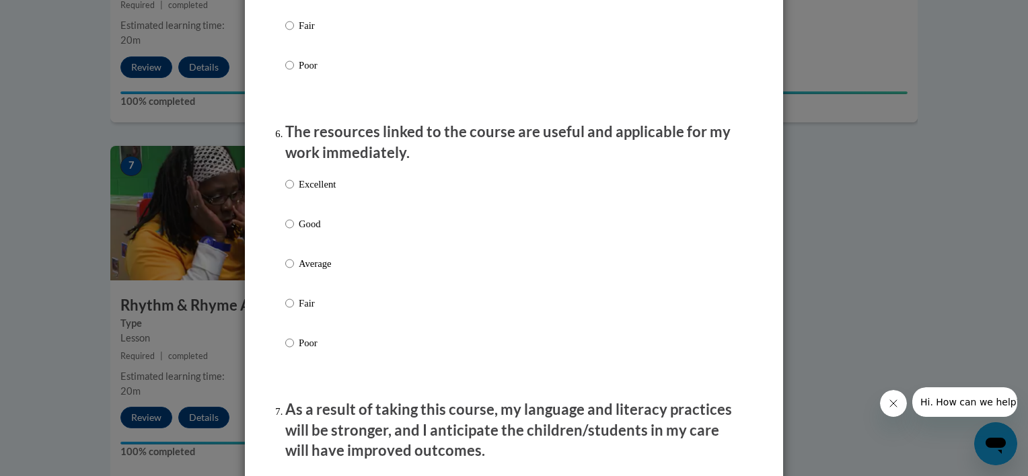
click at [308, 192] on p "Excellent" at bounding box center [317, 184] width 37 height 15
click at [294, 192] on input "Excellent" at bounding box center [289, 184] width 9 height 15
radio input "true"
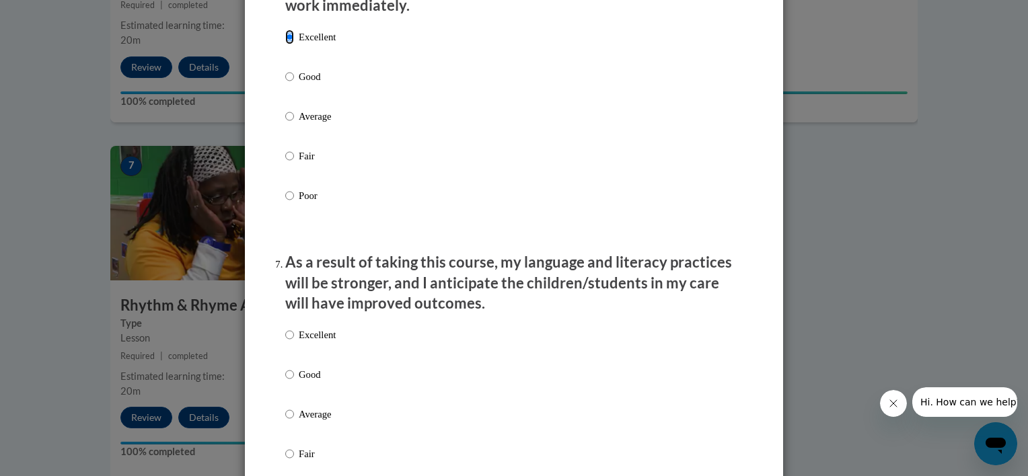
scroll to position [1711, 0]
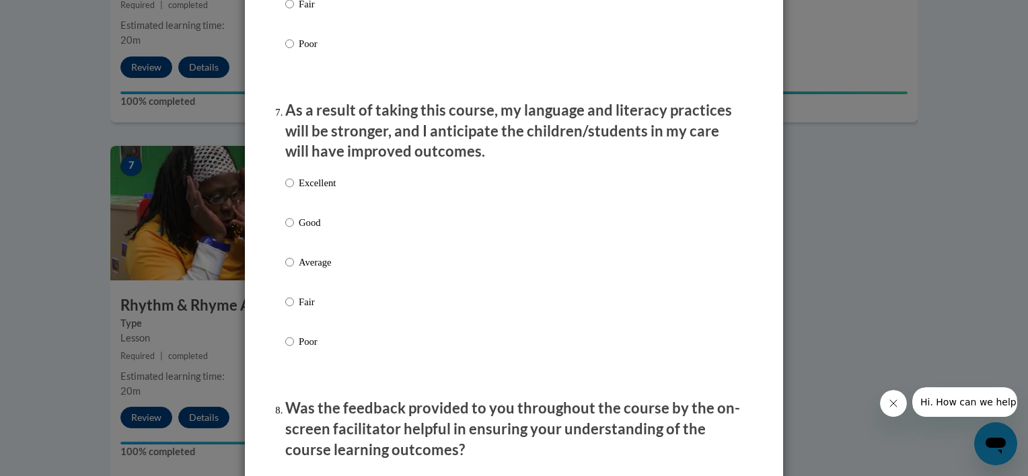
click at [317, 190] on p "Excellent" at bounding box center [317, 183] width 37 height 15
click at [294, 190] on input "Excellent" at bounding box center [289, 183] width 9 height 15
radio input "true"
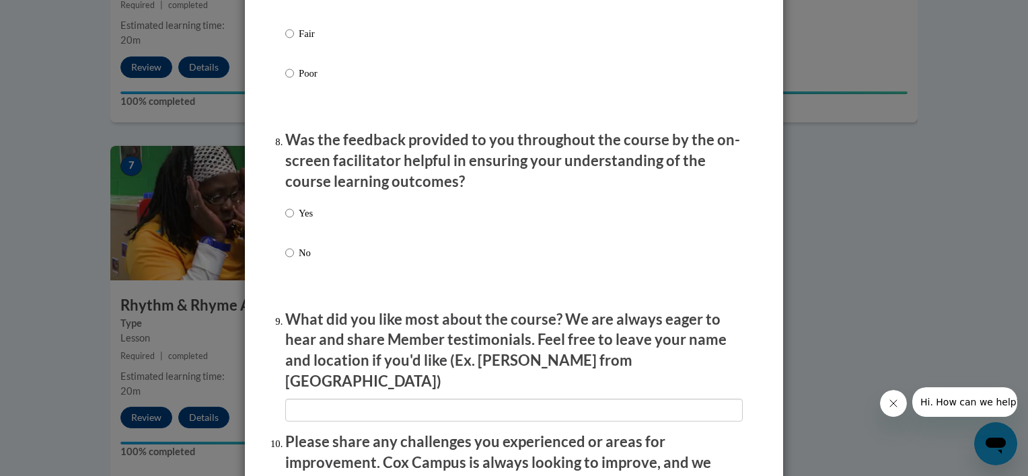
scroll to position [1982, 0]
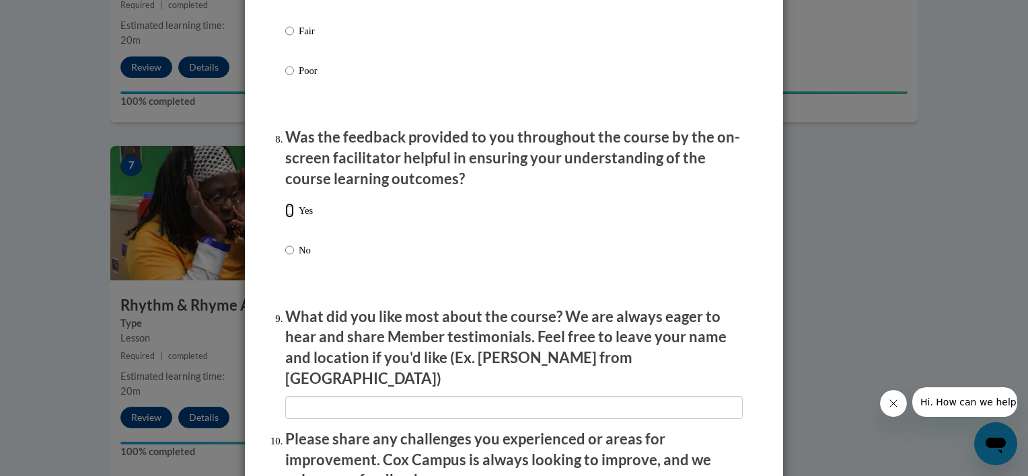
click at [285, 218] on input "Yes" at bounding box center [289, 210] width 9 height 15
radio input "true"
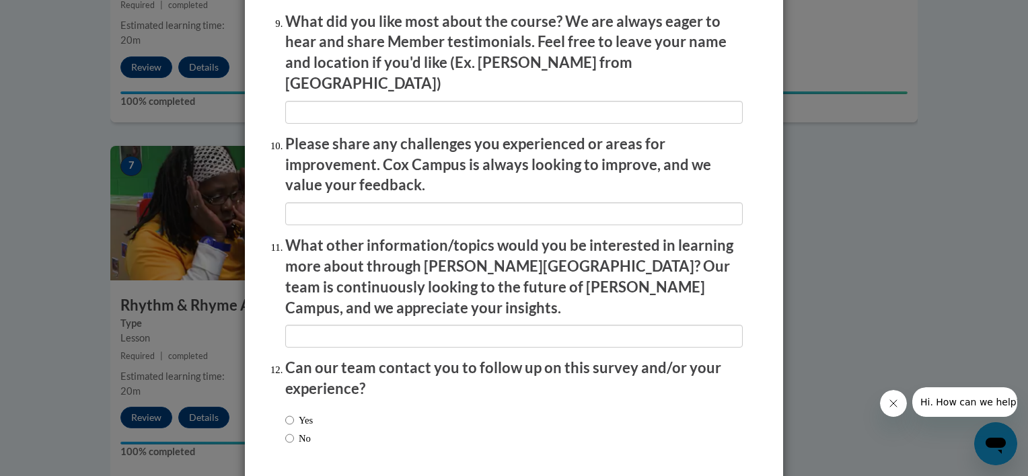
scroll to position [2324, 0]
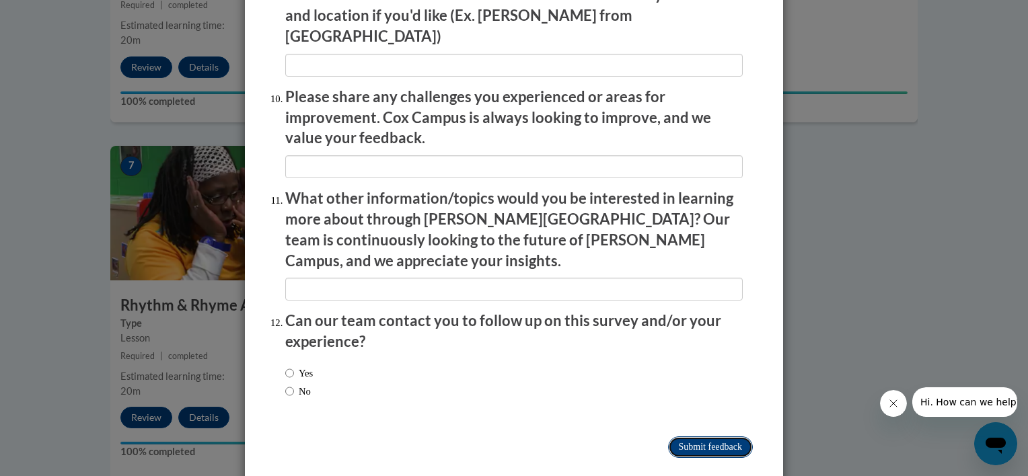
click at [699, 436] on input "Submit feedback" at bounding box center [710, 447] width 85 height 22
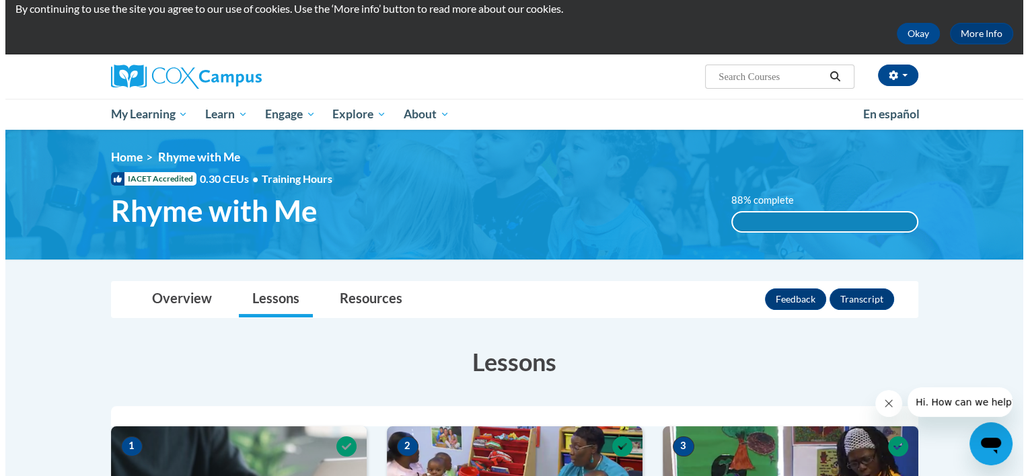
scroll to position [43, 0]
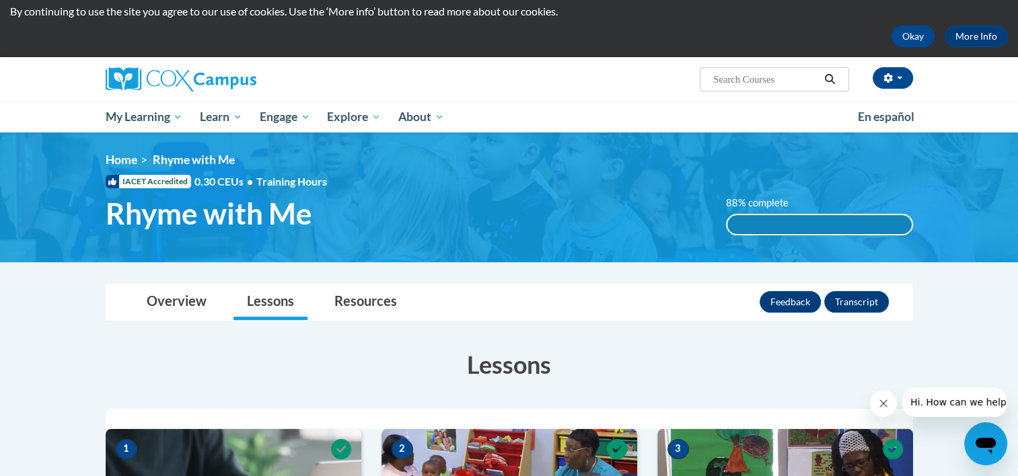
click at [826, 223] on div "88% complete" at bounding box center [819, 224] width 184 height 19
click at [784, 307] on button "Feedback" at bounding box center [789, 302] width 61 height 22
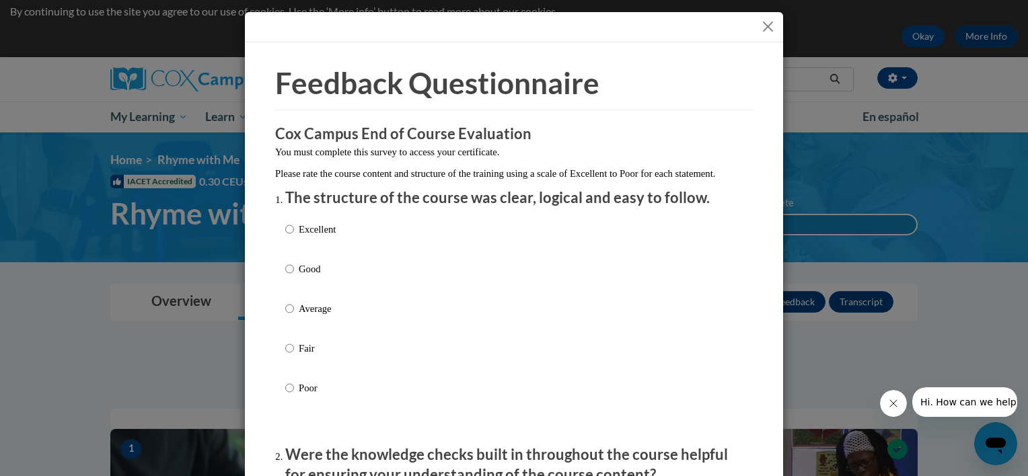
click at [305, 237] on p "Excellent" at bounding box center [317, 229] width 37 height 15
click at [294, 237] on input "Excellent" at bounding box center [289, 229] width 9 height 15
radio input "true"
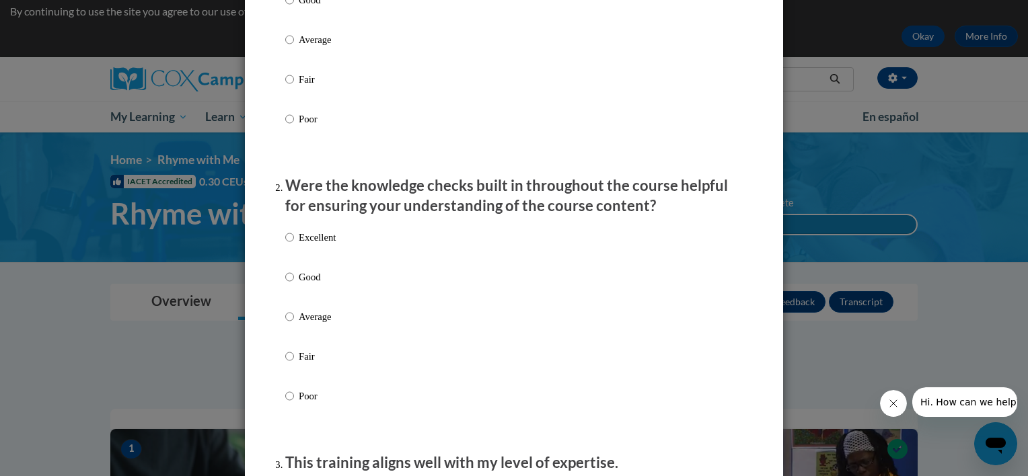
scroll to position [349, 0]
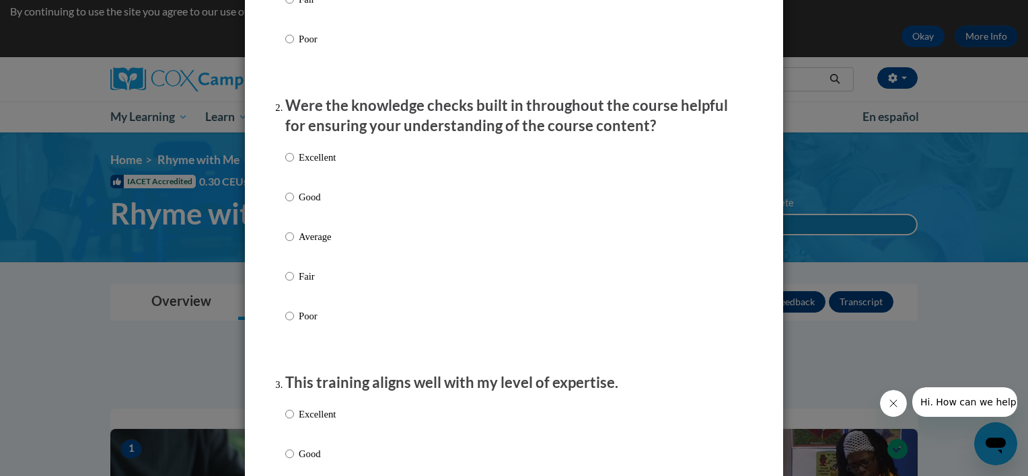
click at [301, 165] on p "Excellent" at bounding box center [317, 157] width 37 height 15
click at [294, 165] on input "Excellent" at bounding box center [289, 157] width 9 height 15
radio input "true"
click at [304, 422] on p "Excellent" at bounding box center [317, 414] width 37 height 15
click at [294, 422] on input "Excellent" at bounding box center [289, 414] width 9 height 15
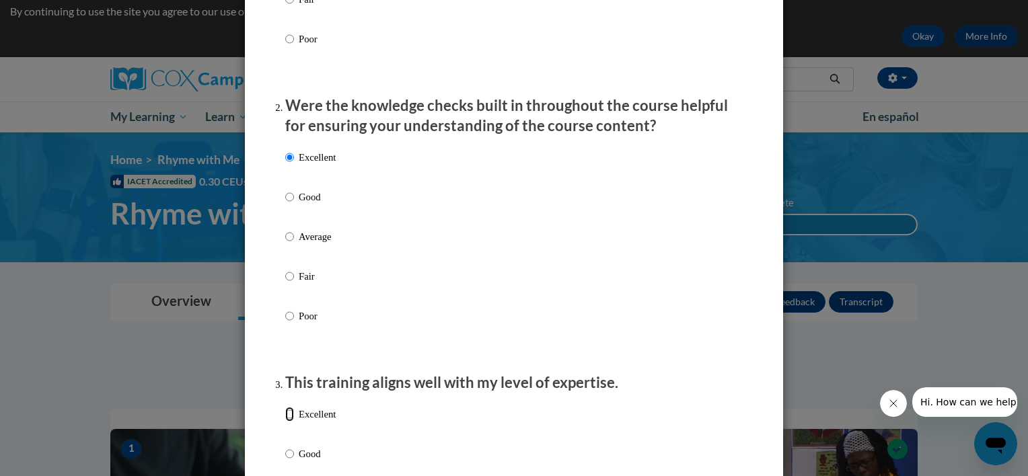
radio input "true"
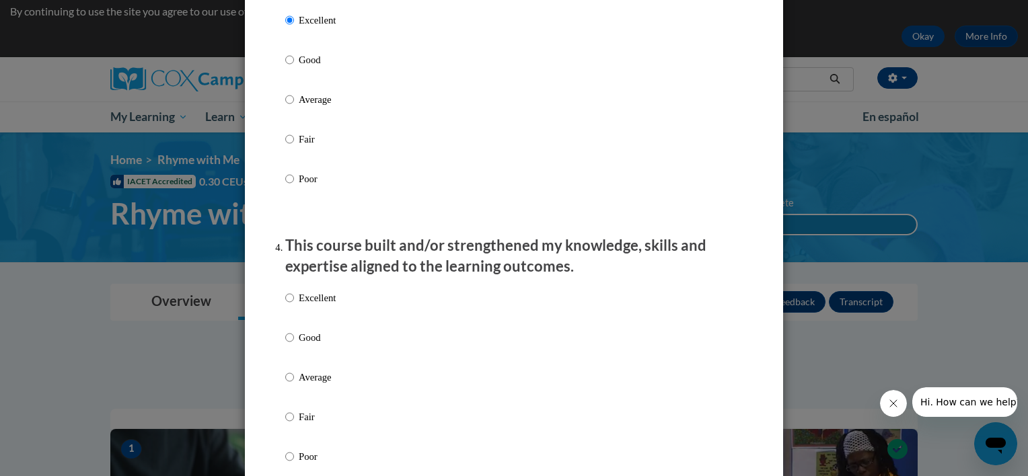
scroll to position [851, 0]
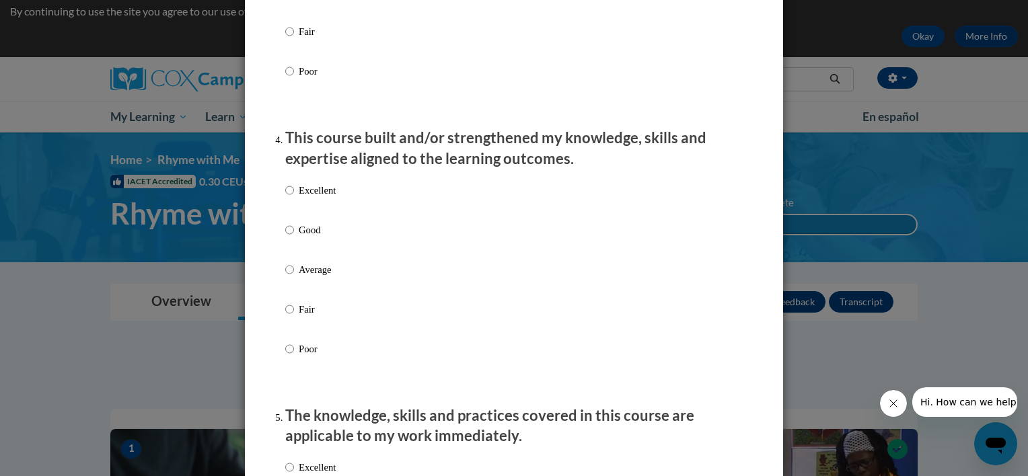
click at [309, 198] on p "Excellent" at bounding box center [317, 190] width 37 height 15
click at [294, 198] on input "Excellent" at bounding box center [289, 190] width 9 height 15
radio input "true"
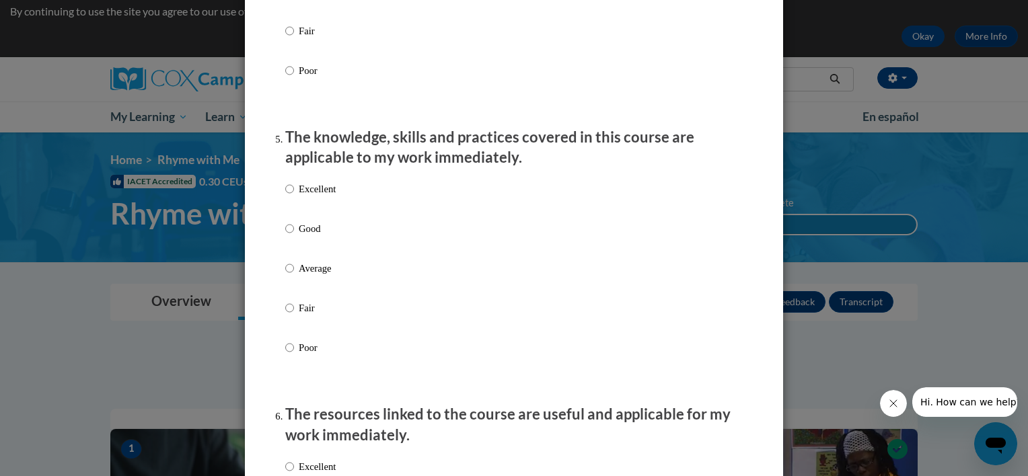
scroll to position [1192, 0]
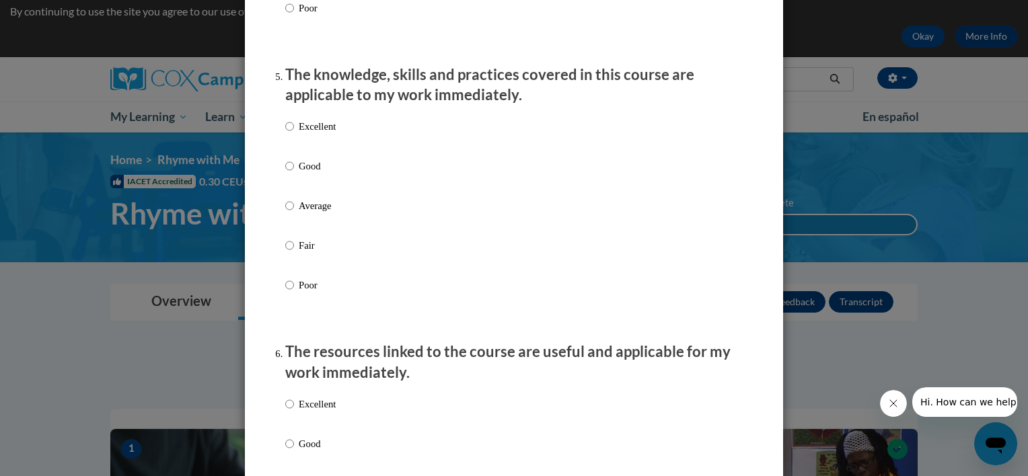
click at [311, 134] on p "Excellent" at bounding box center [317, 126] width 37 height 15
click at [294, 134] on input "Excellent" at bounding box center [289, 126] width 9 height 15
radio input "true"
click at [299, 412] on p "Excellent" at bounding box center [317, 404] width 37 height 15
click at [294, 412] on input "Excellent" at bounding box center [289, 404] width 9 height 15
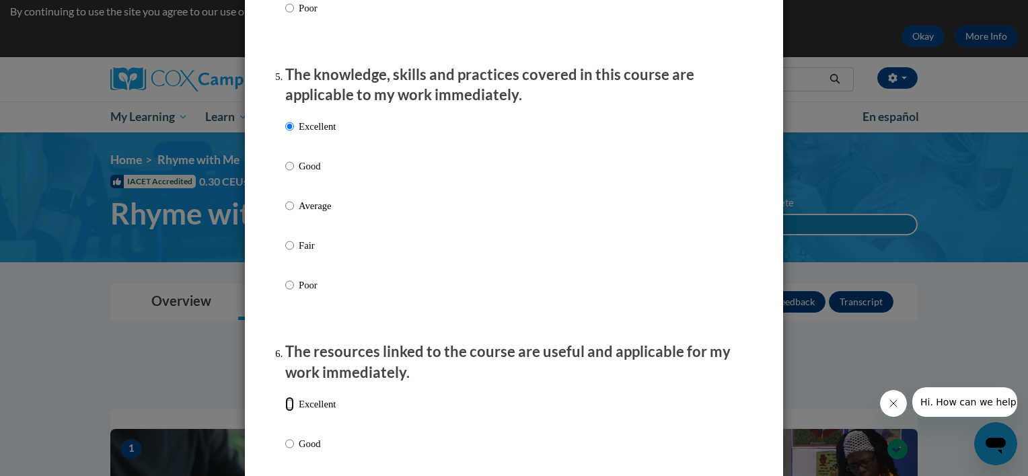
radio input "true"
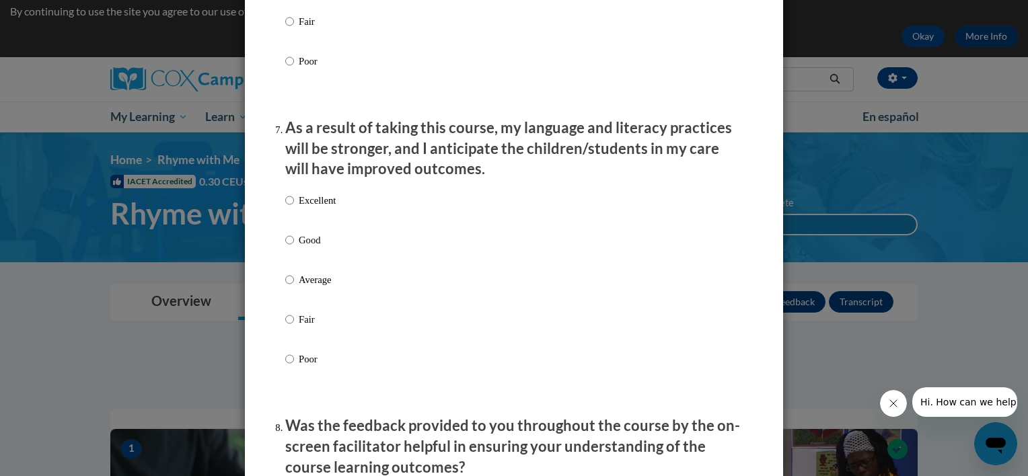
scroll to position [1738, 0]
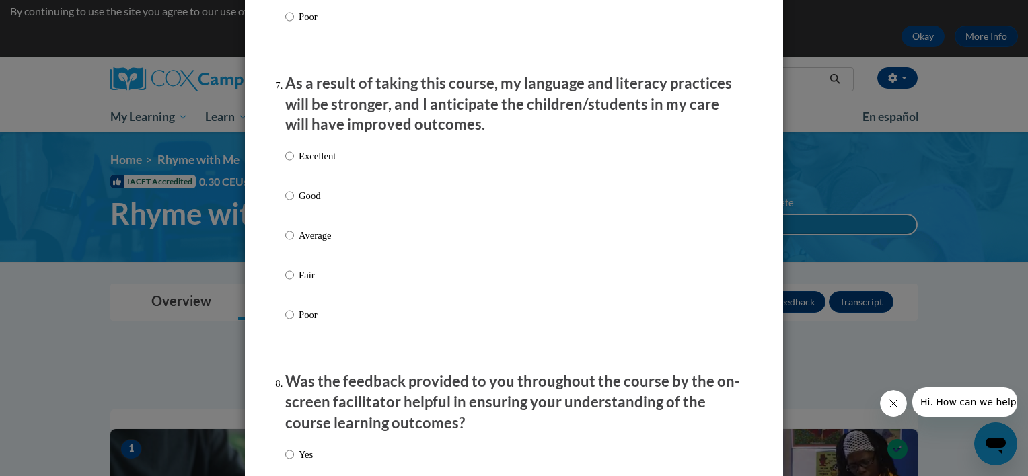
click at [317, 163] on p "Excellent" at bounding box center [317, 156] width 37 height 15
click at [294, 163] on input "Excellent" at bounding box center [289, 156] width 9 height 15
radio input "true"
click at [288, 462] on input "Yes" at bounding box center [289, 454] width 9 height 15
radio input "true"
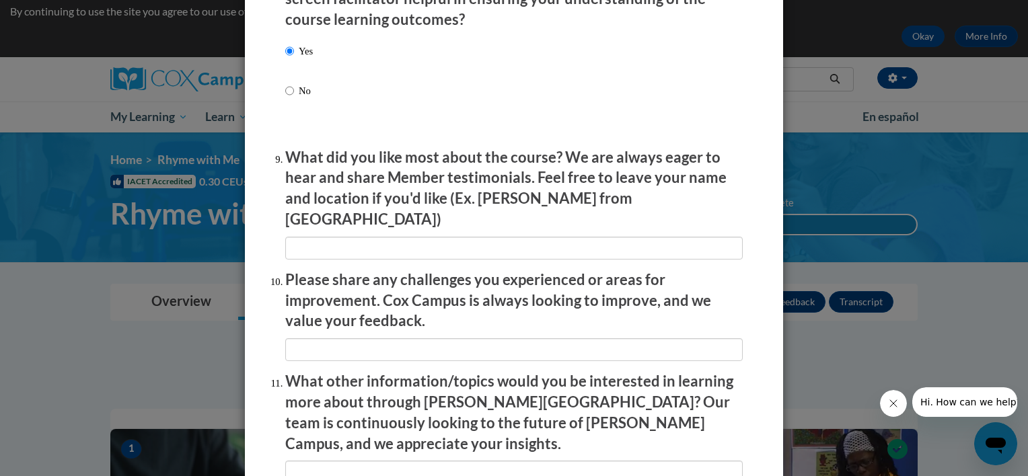
scroll to position [2150, 0]
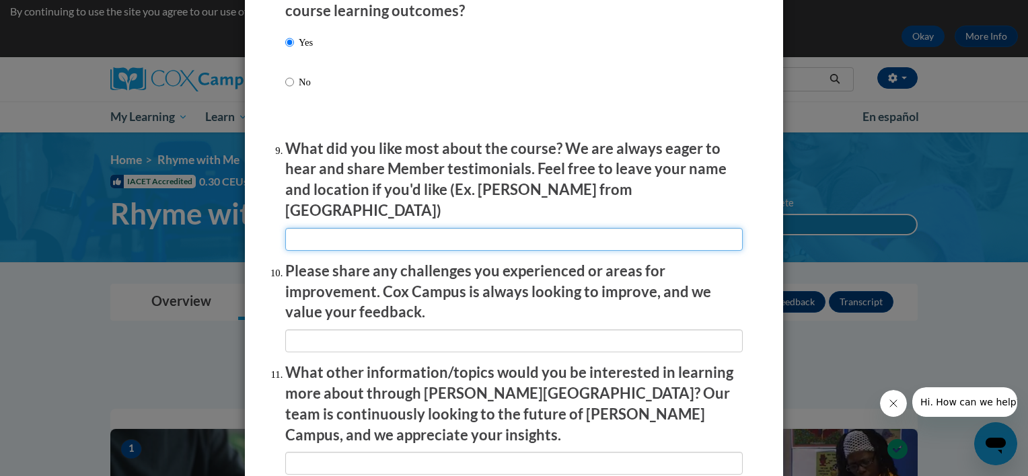
click at [331, 239] on input "textbox" at bounding box center [513, 239] width 457 height 23
type input "N/A"
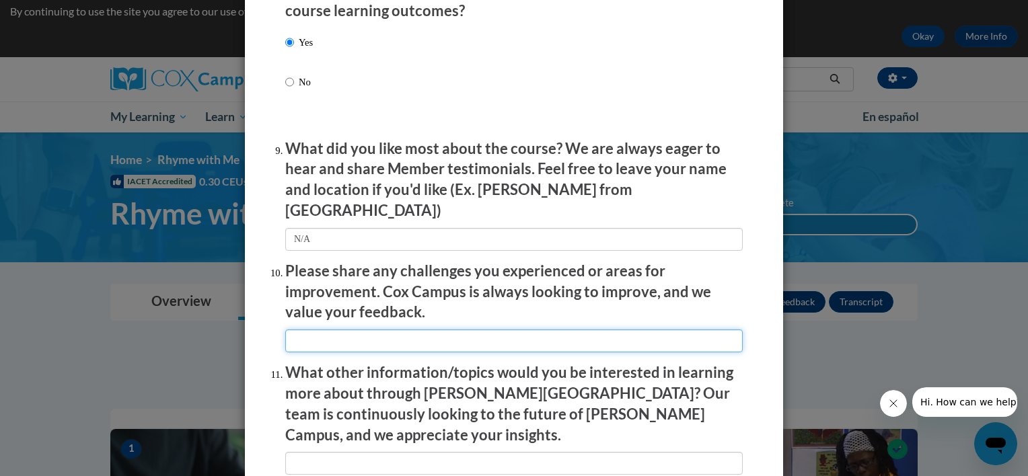
click at [325, 346] on input "textbox" at bounding box center [513, 341] width 457 height 23
type input "none at this time."
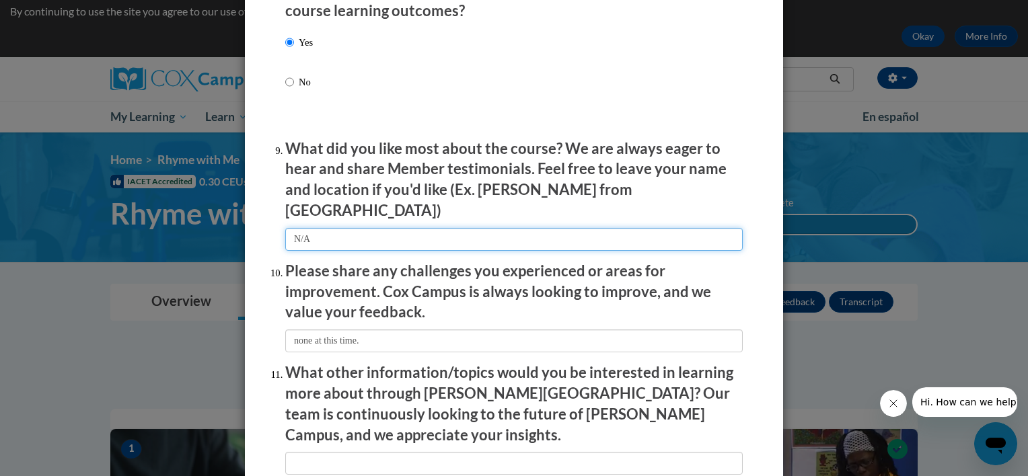
click at [326, 236] on input "textbox" at bounding box center [513, 239] width 457 height 23
type input "N"
type input "the videos of the children engaging"
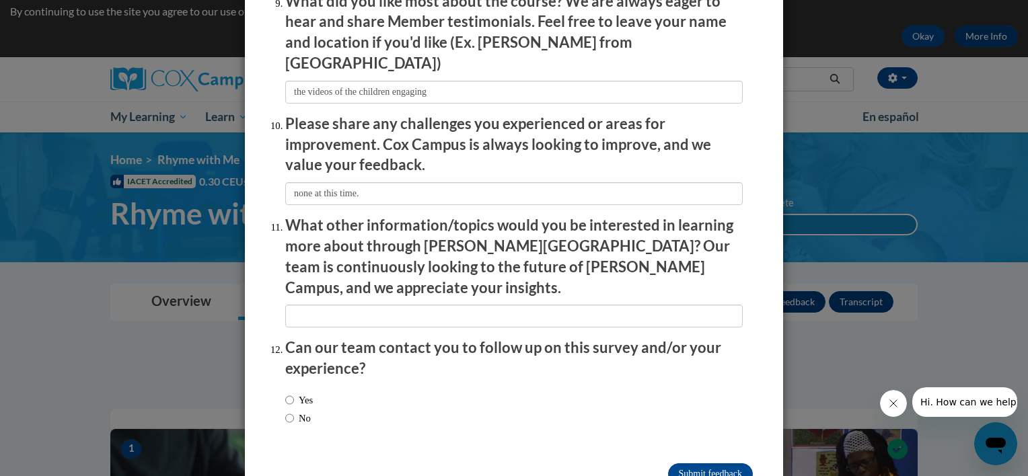
scroll to position [2324, 0]
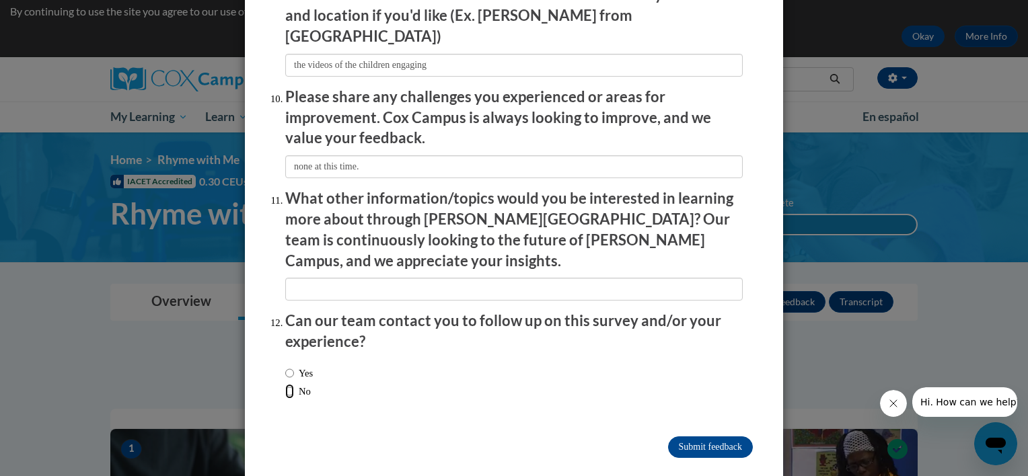
click at [285, 384] on input "No" at bounding box center [289, 391] width 9 height 15
radio input "true"
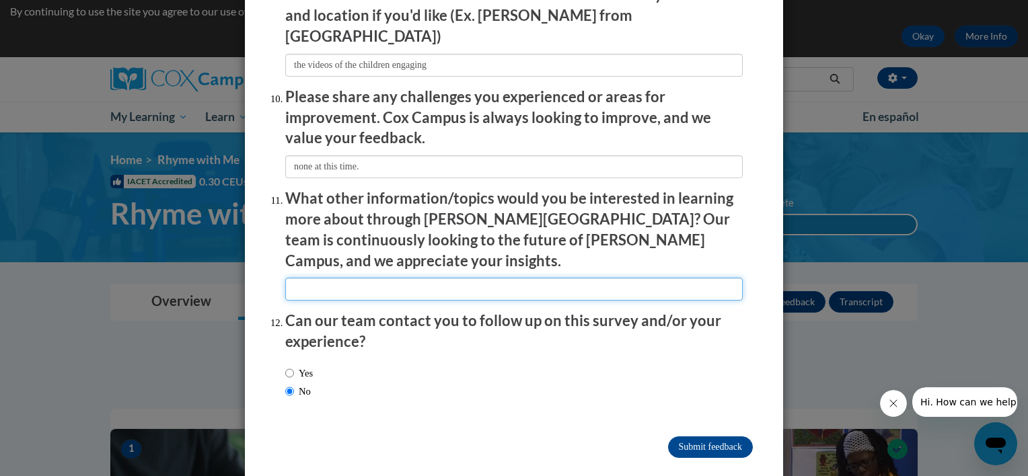
click at [307, 278] on input "textbox" at bounding box center [513, 289] width 457 height 23
click at [309, 278] on input "textbox" at bounding box center [513, 289] width 457 height 23
type input "special education"
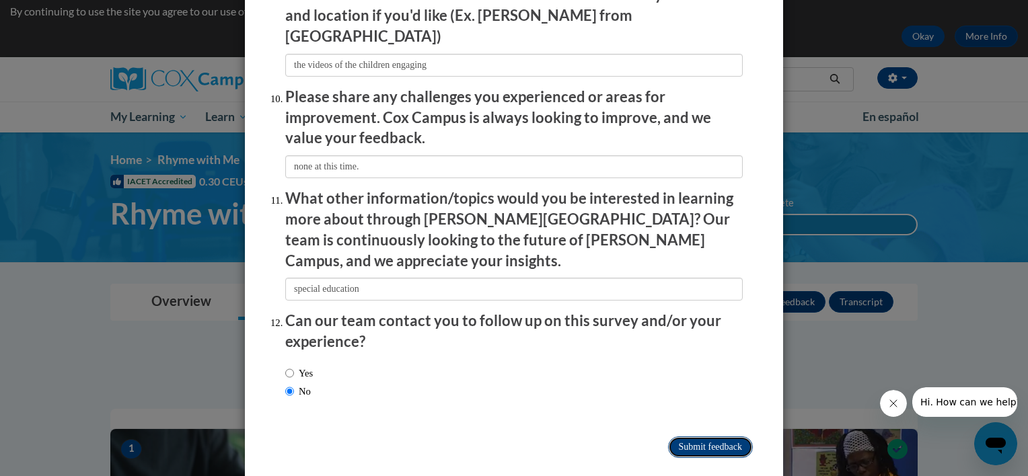
click at [694, 436] on input "Submit feedback" at bounding box center [710, 447] width 85 height 22
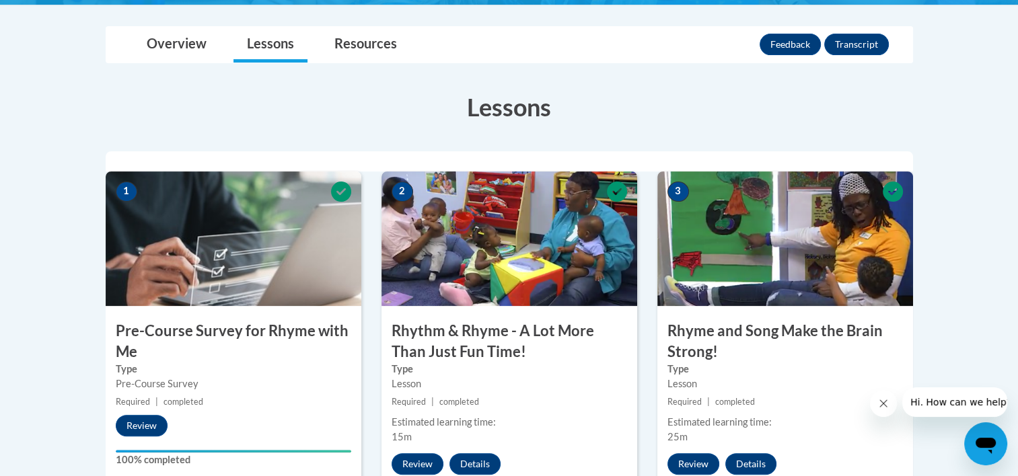
scroll to position [287, 0]
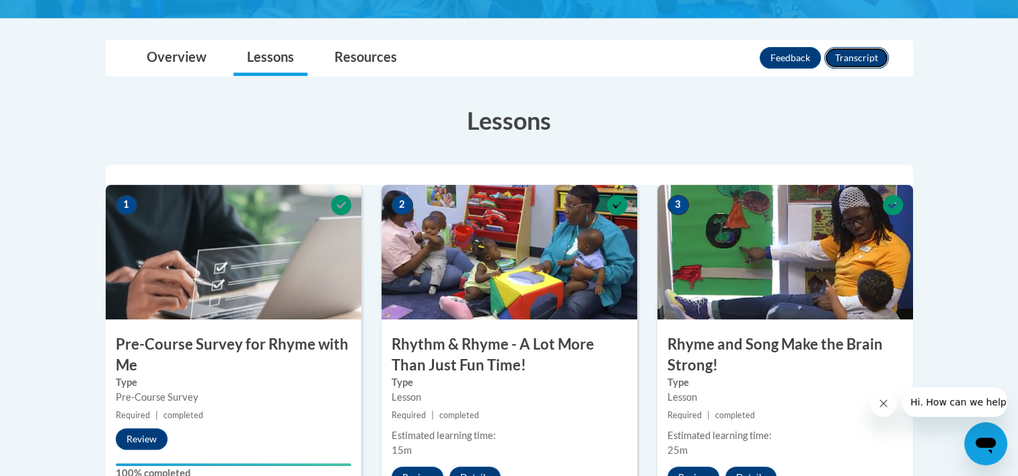
click at [863, 56] on button "Transcript" at bounding box center [856, 58] width 65 height 22
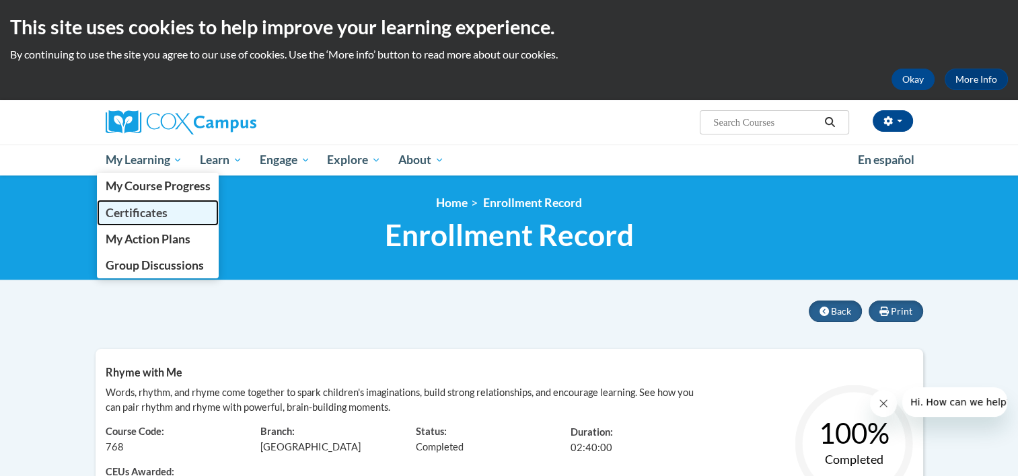
click at [150, 218] on span "Certificates" at bounding box center [136, 213] width 62 height 14
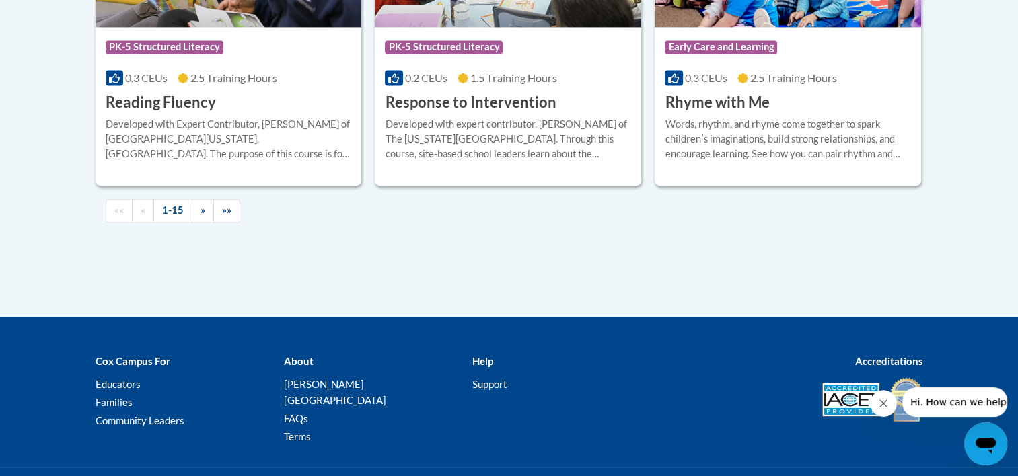
scroll to position [1990, 0]
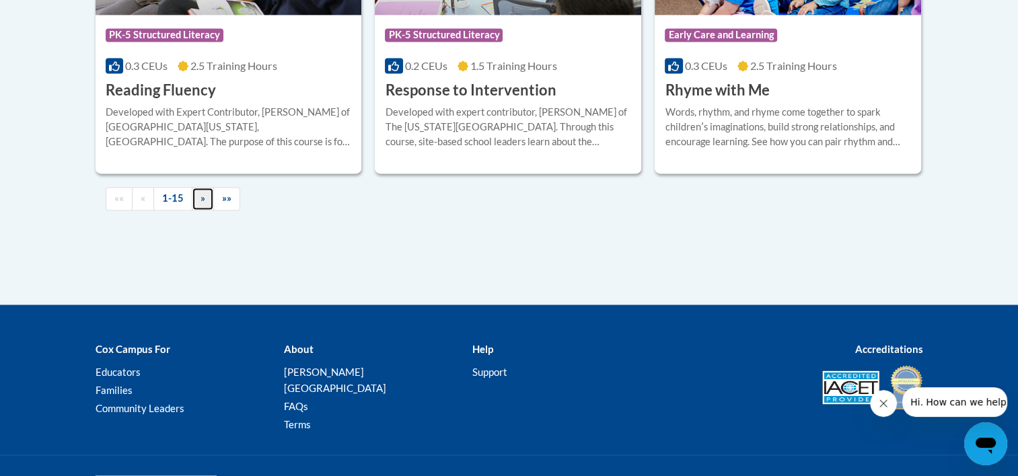
click at [204, 202] on link "»" at bounding box center [203, 199] width 22 height 24
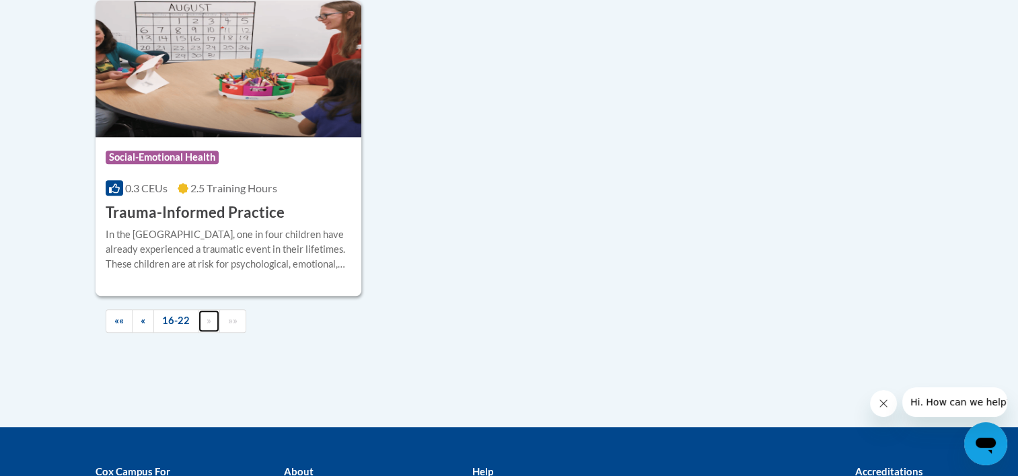
scroll to position [1107, 0]
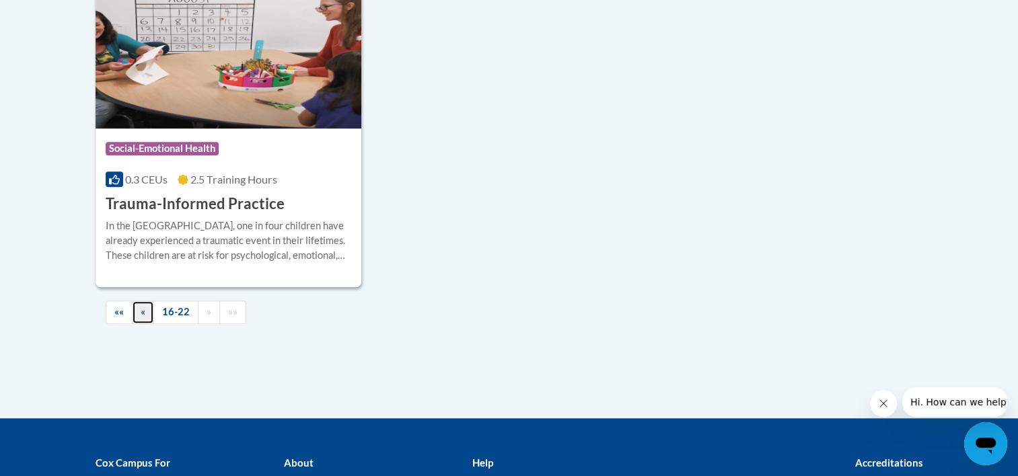
click at [143, 311] on span "«" at bounding box center [143, 311] width 5 height 11
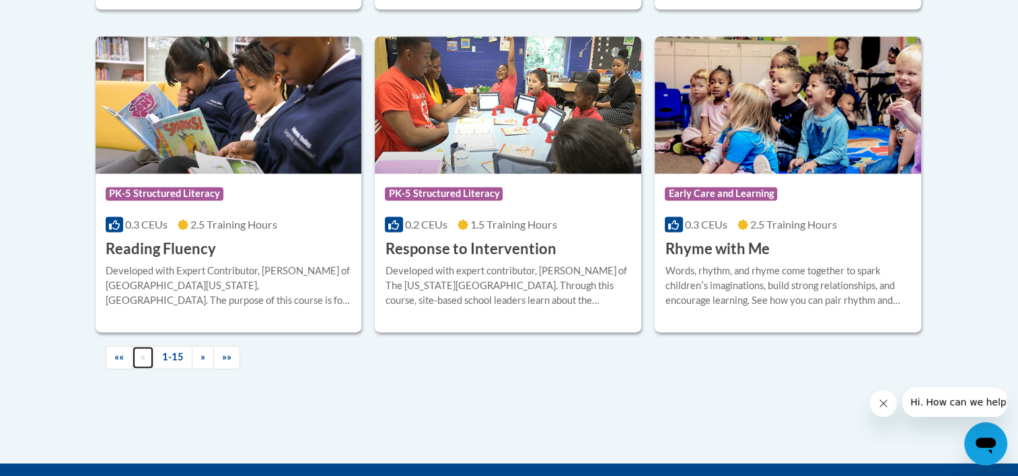
scroll to position [1862, 0]
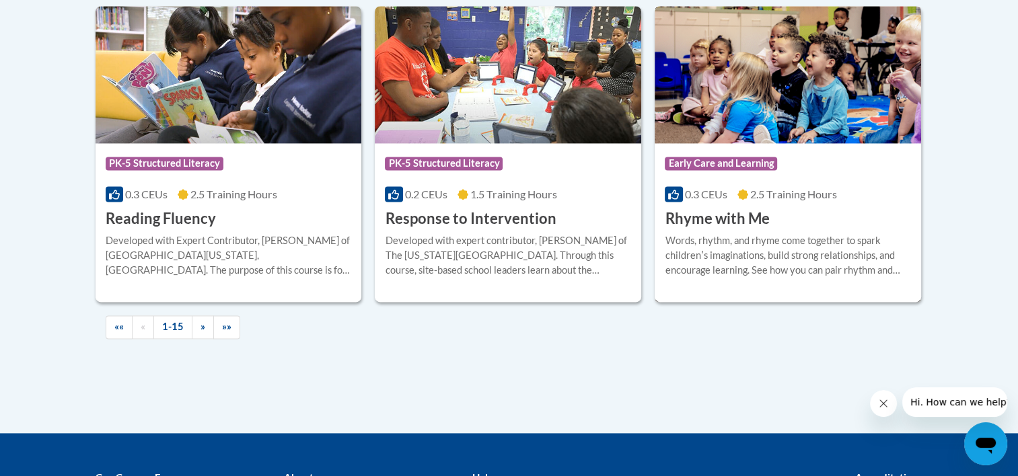
click at [725, 221] on h3 "Rhyme with Me" at bounding box center [716, 218] width 104 height 21
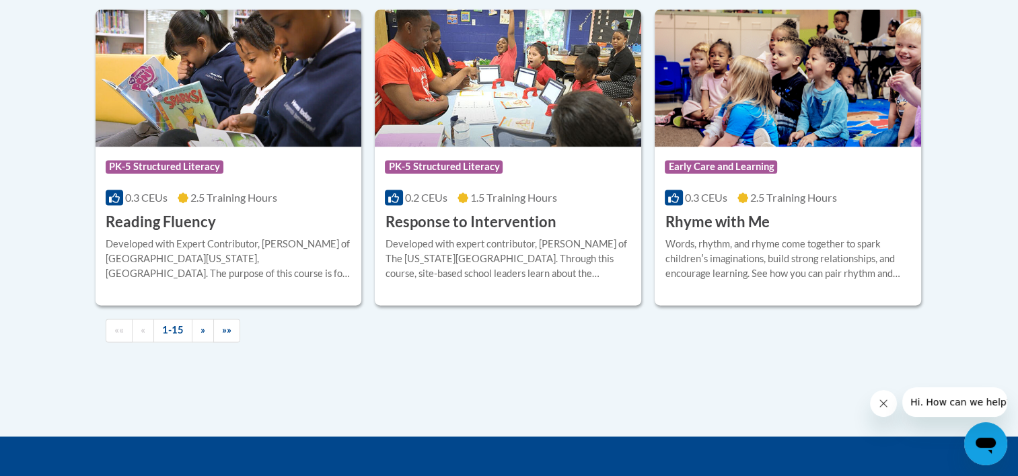
scroll to position [1876, 0]
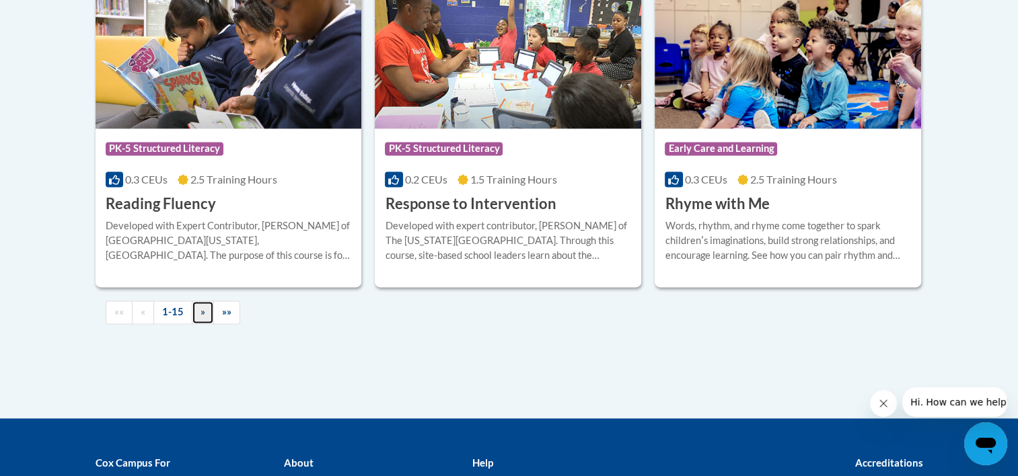
click at [202, 316] on span "»" at bounding box center [202, 311] width 5 height 11
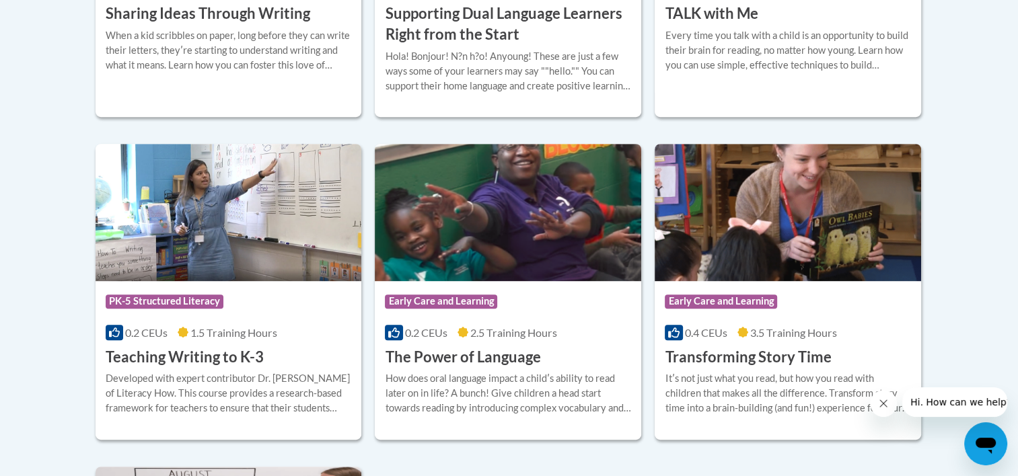
scroll to position [0, 0]
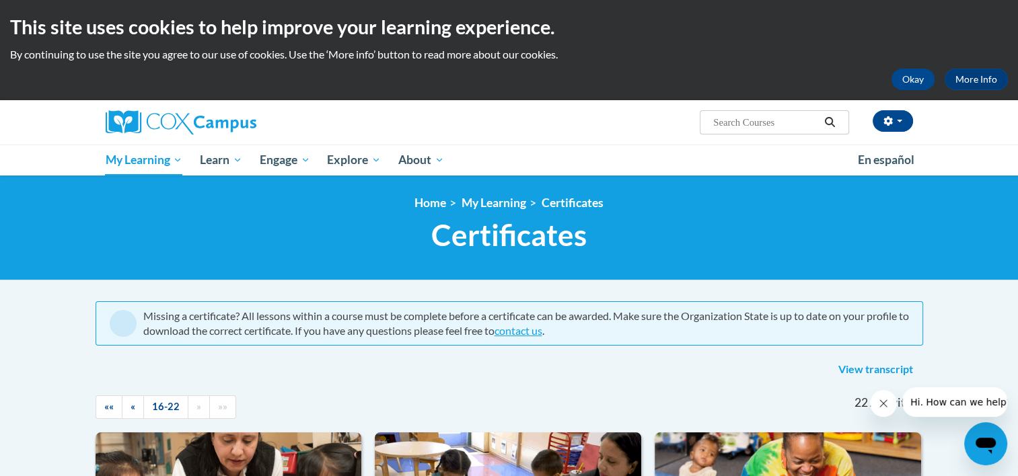
click at [737, 124] on input "Search..." at bounding box center [766, 122] width 108 height 16
type input "power of language for infants"
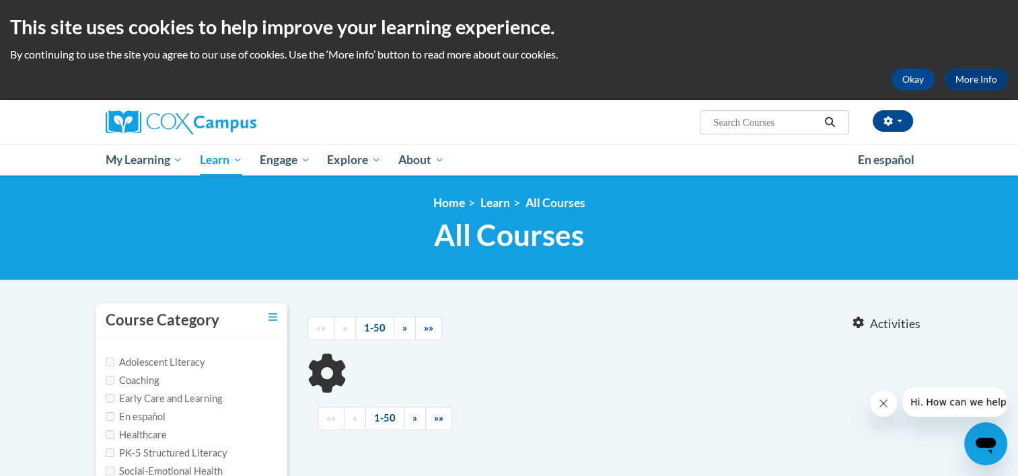
type input "power of language for infants"
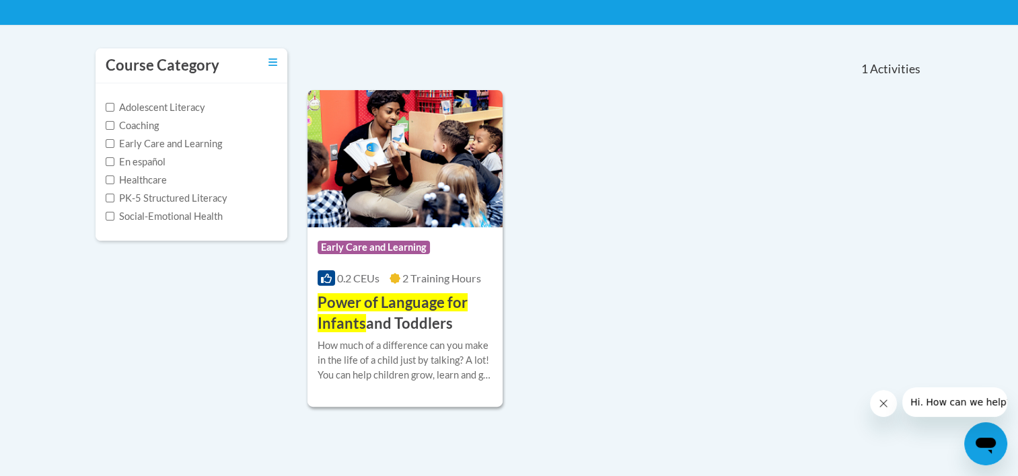
scroll to position [260, 0]
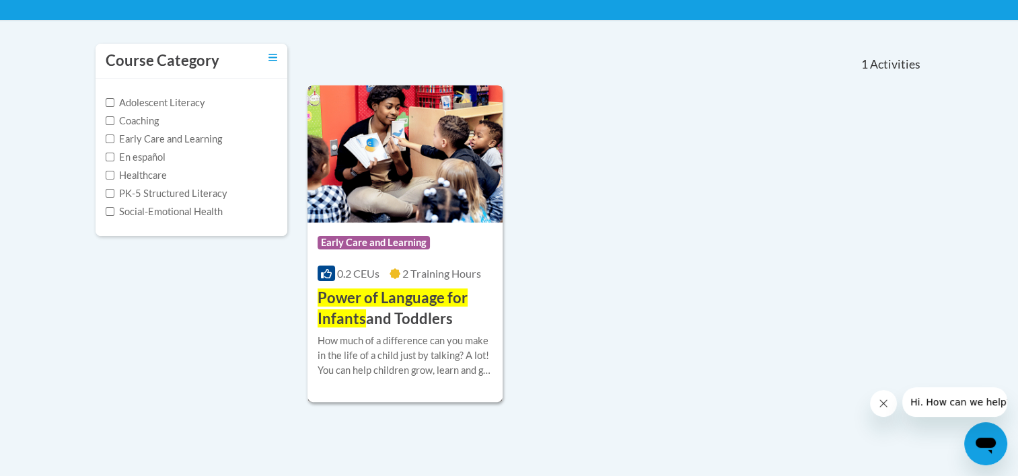
click at [355, 289] on span "Power of Language for Infants" at bounding box center [392, 308] width 150 height 39
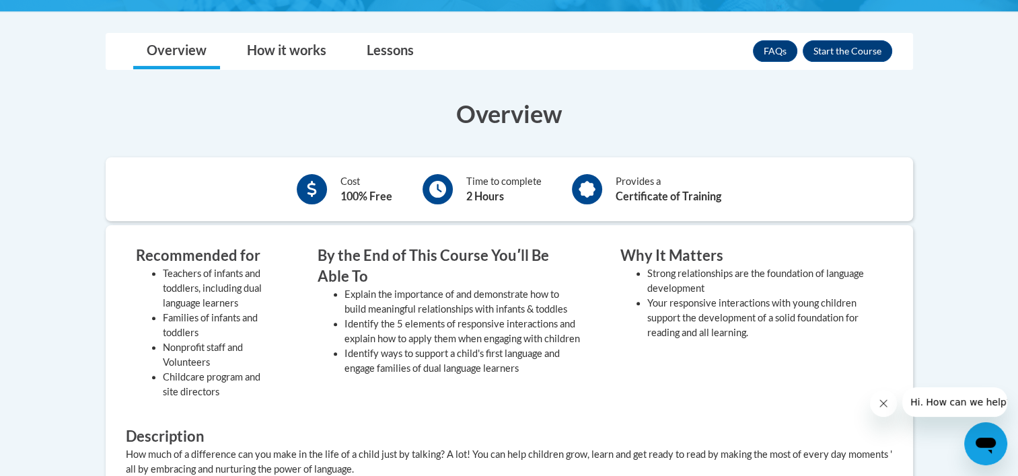
scroll to position [421, 0]
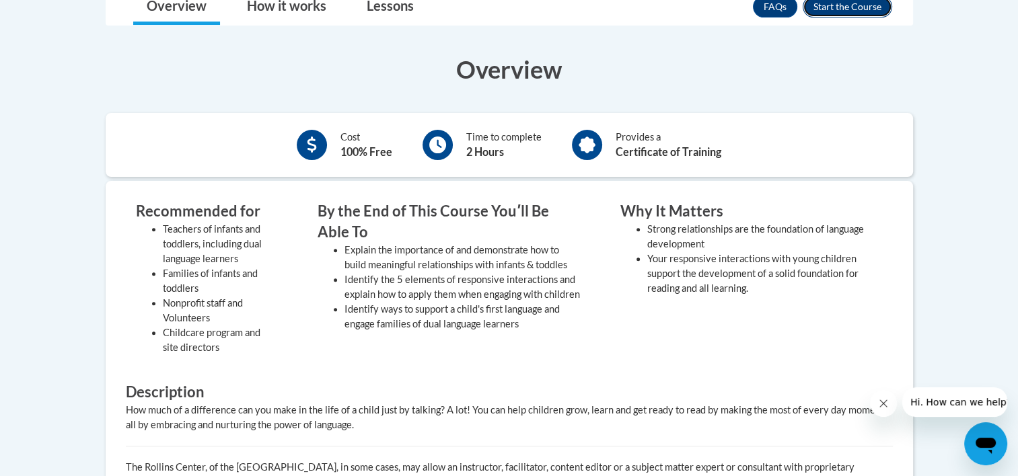
click at [843, 5] on button "Enroll" at bounding box center [846, 7] width 89 height 22
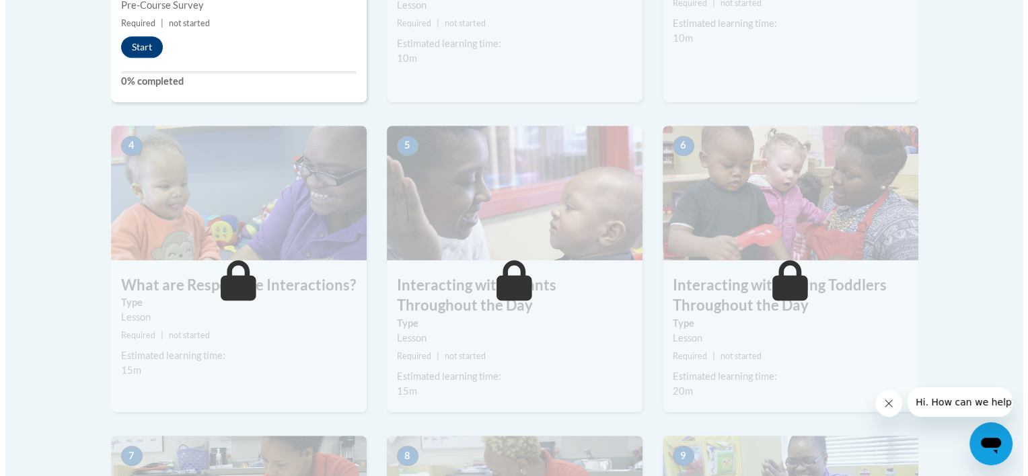
scroll to position [436, 0]
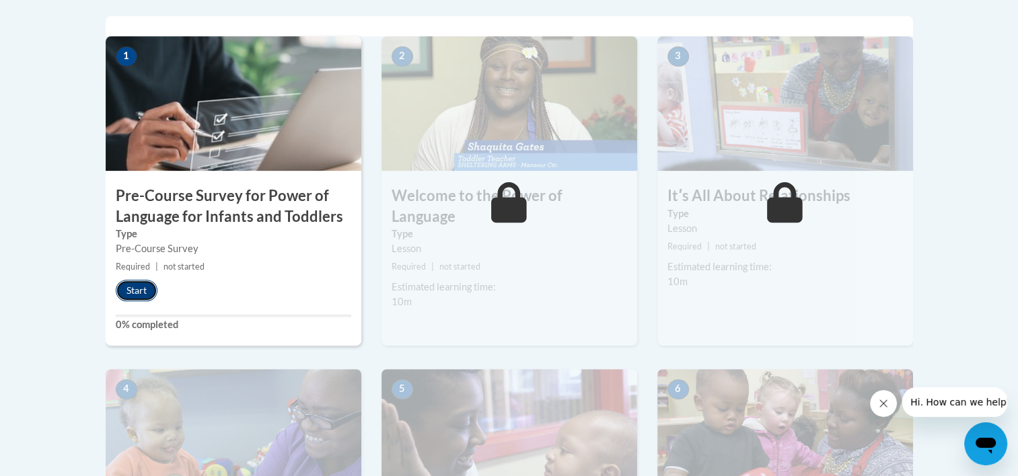
click at [136, 291] on button "Start" at bounding box center [137, 291] width 42 height 22
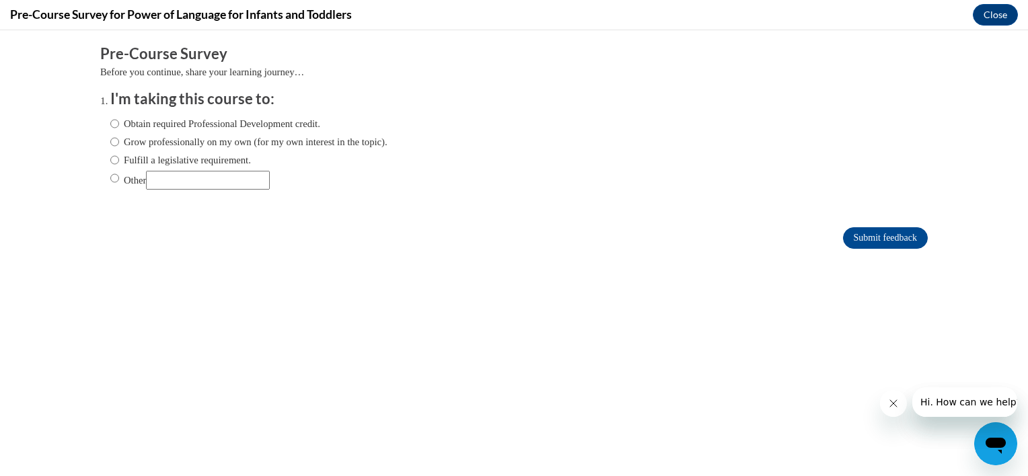
scroll to position [0, 0]
click at [110, 178] on input "Other" at bounding box center [114, 178] width 9 height 15
radio input "true"
click at [151, 181] on input "Other" at bounding box center [208, 180] width 124 height 19
type input "required for college class for my degree"
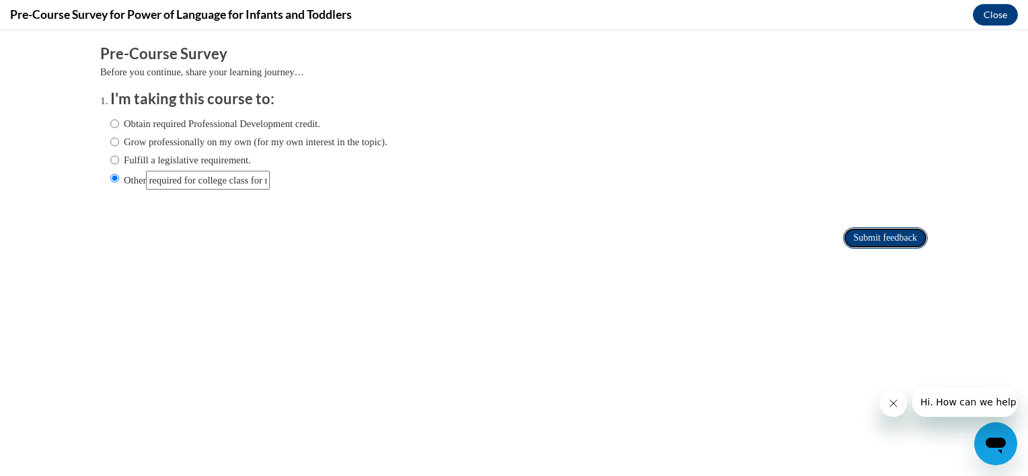
click at [843, 240] on input "Submit feedback" at bounding box center [885, 238] width 85 height 22
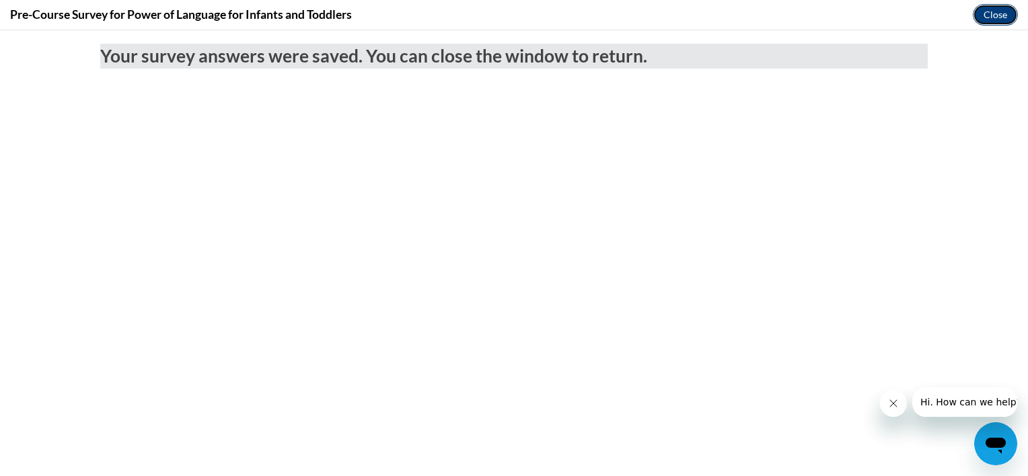
click at [984, 16] on button "Close" at bounding box center [995, 15] width 45 height 22
